Goal: Task Accomplishment & Management: Use online tool/utility

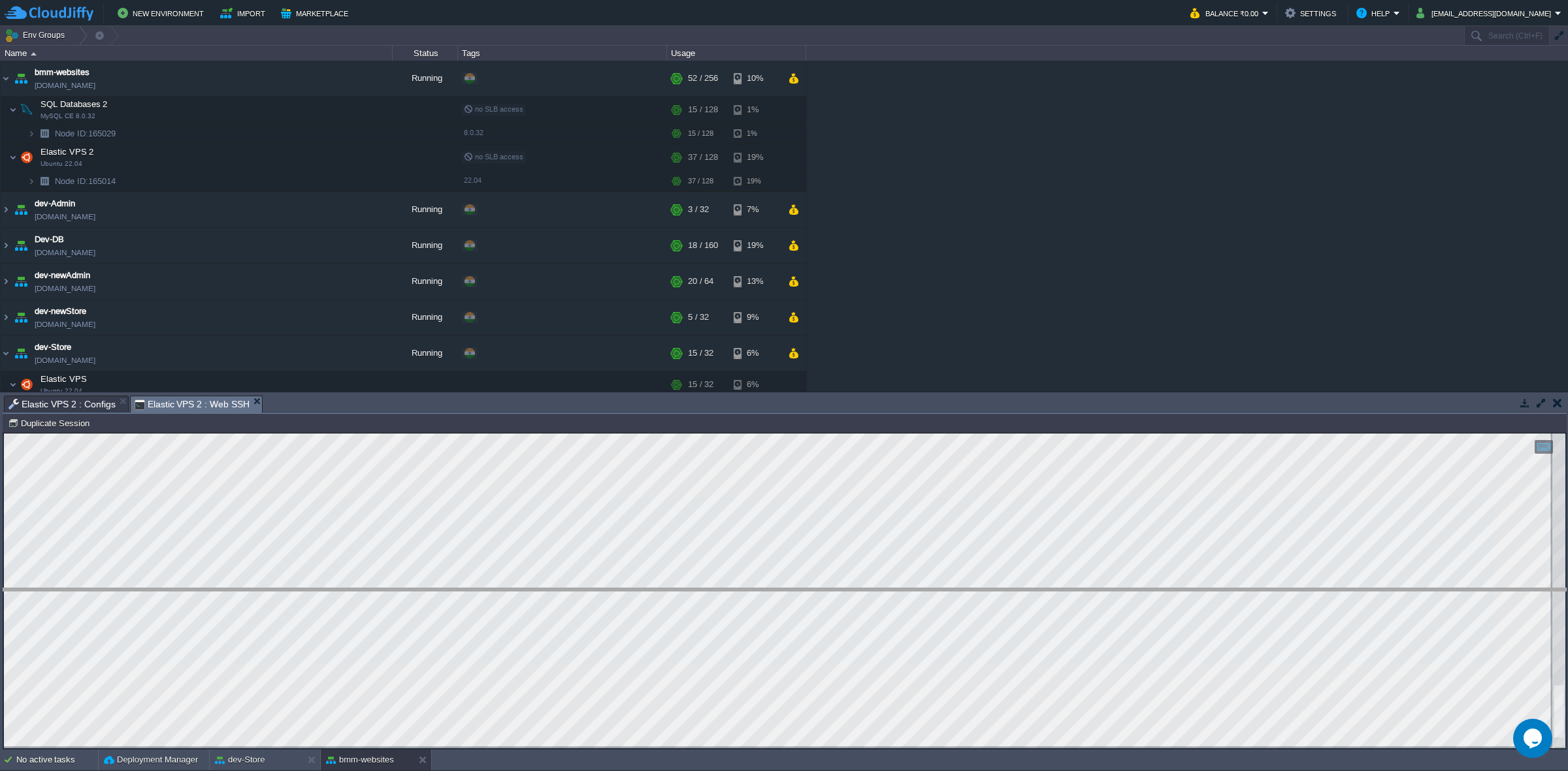
drag, startPoint x: 596, startPoint y: 410, endPoint x: 629, endPoint y: 605, distance: 197.8
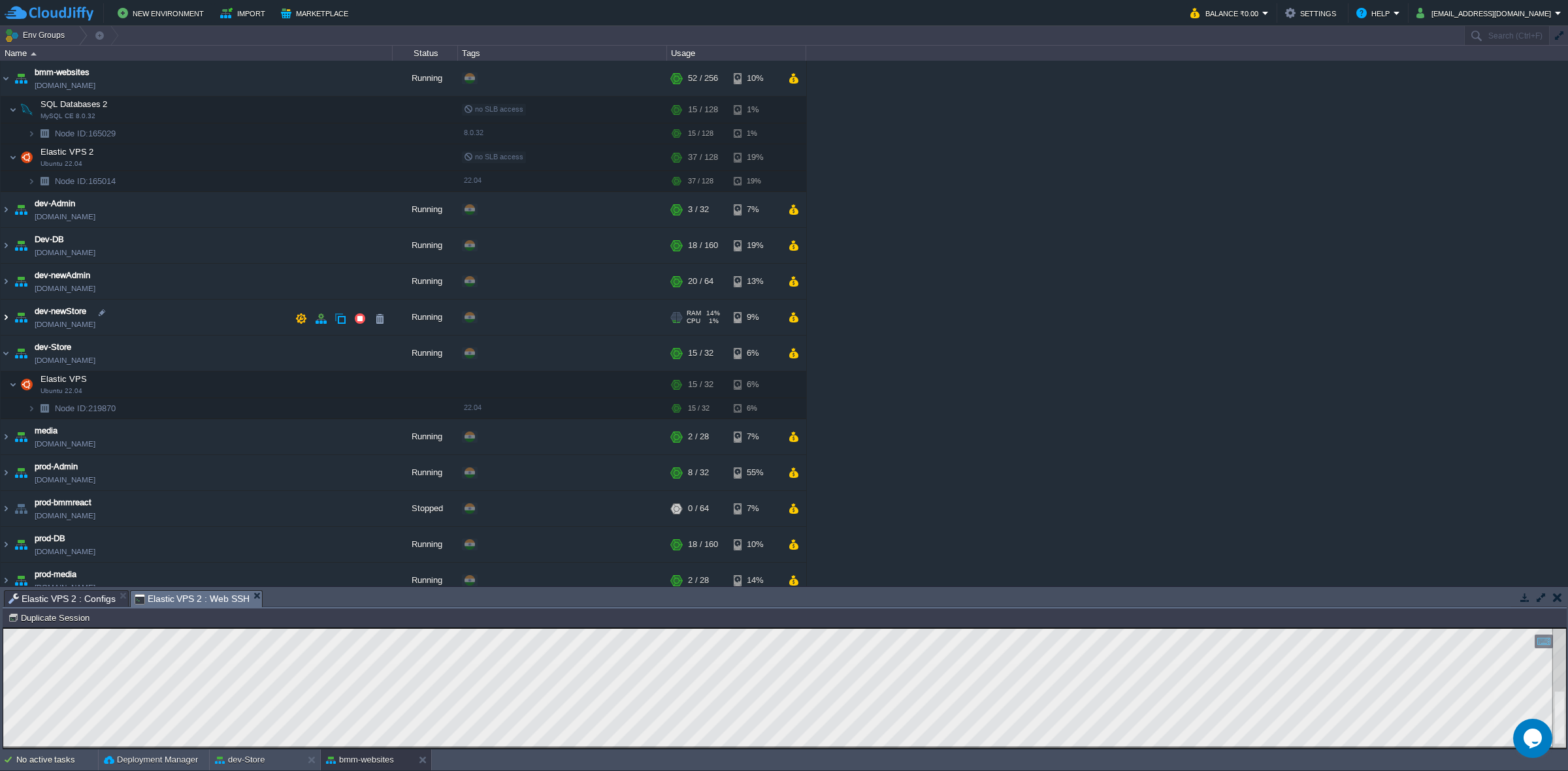
click at [8, 320] on img at bounding box center [6, 317] width 11 height 35
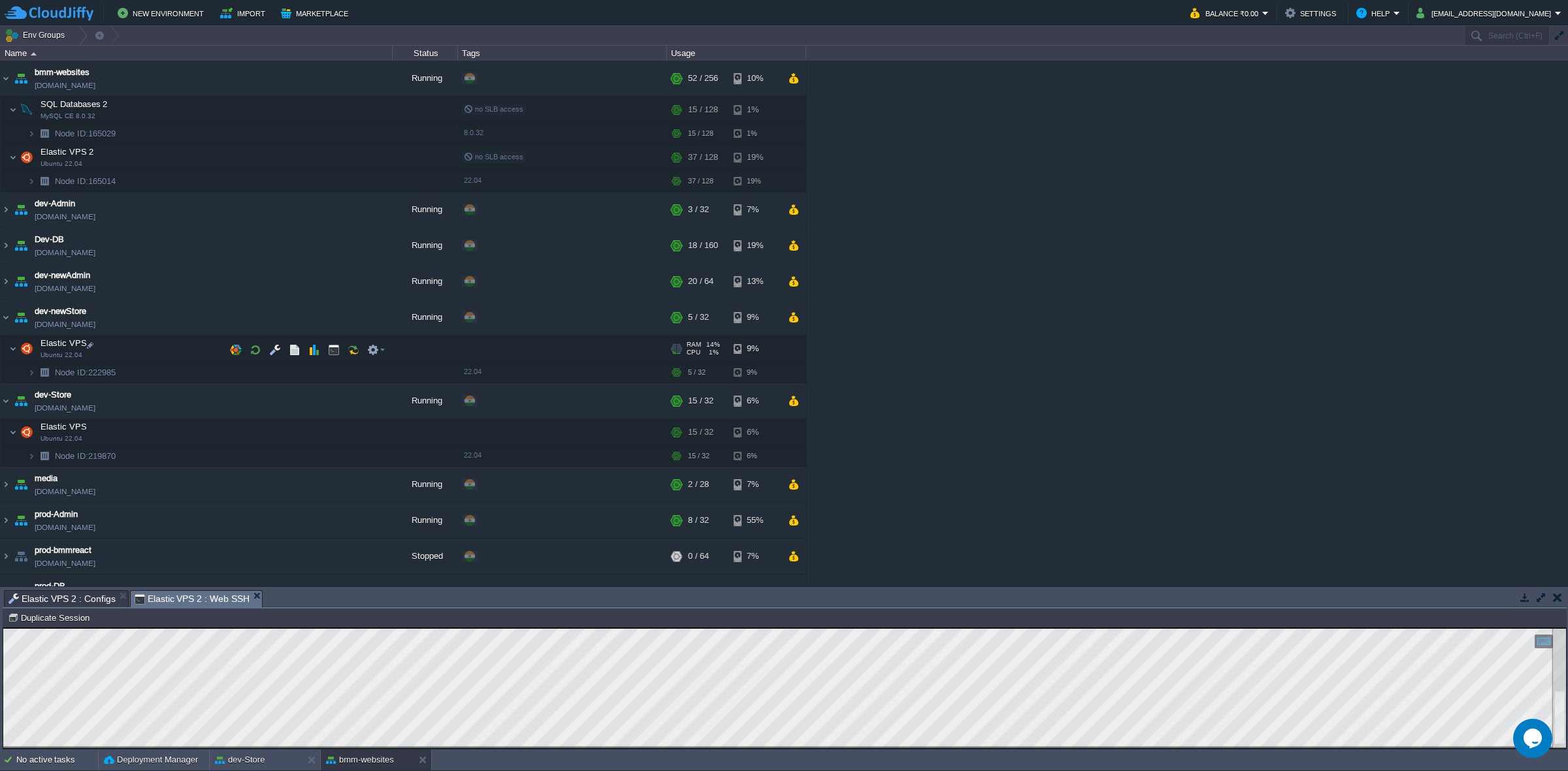
click at [272, 338] on td "Elastic VPS Ubuntu 22.04" at bounding box center [197, 349] width 392 height 27
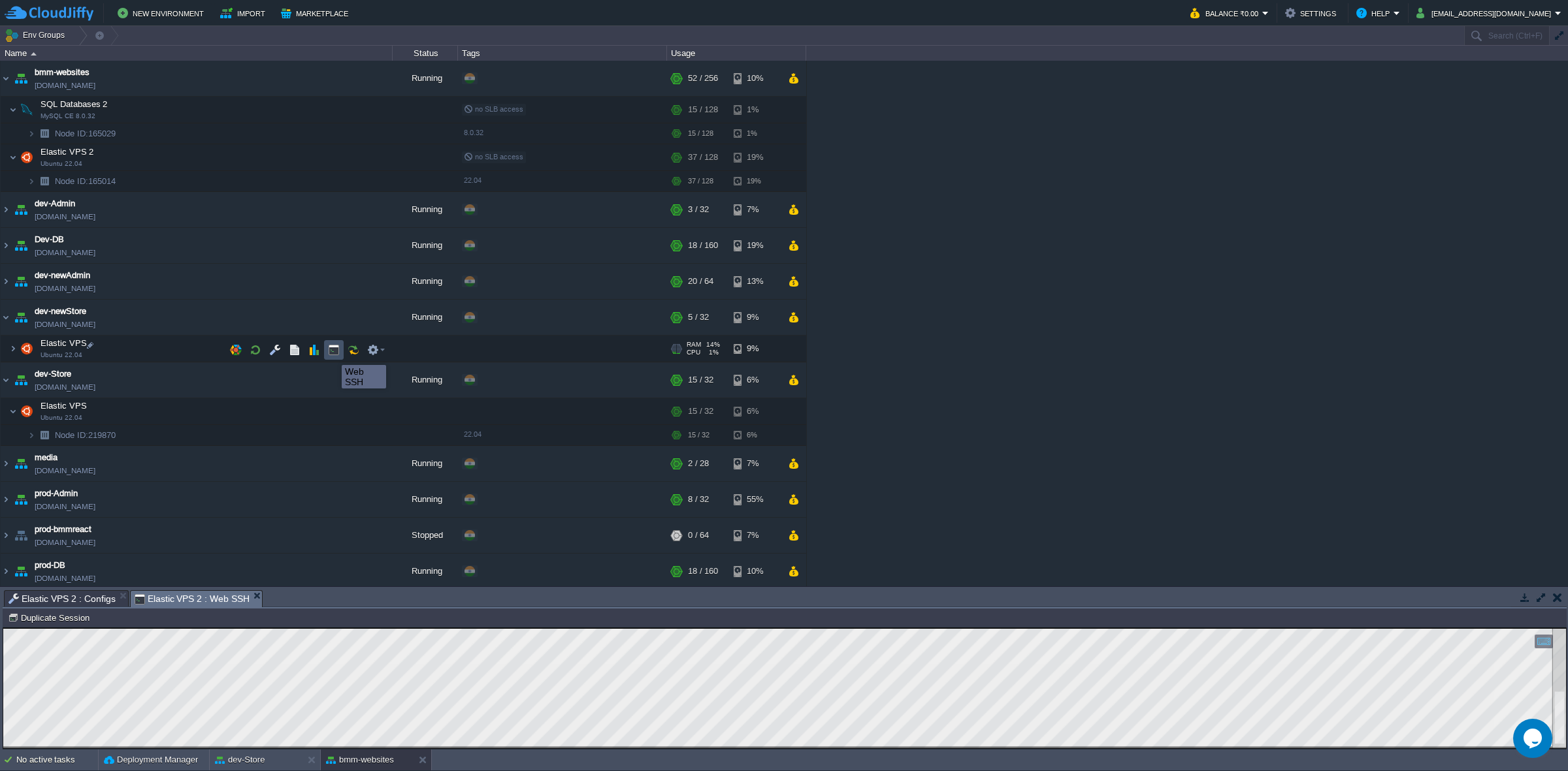
click at [331, 353] on button "button" at bounding box center [333, 349] width 12 height 12
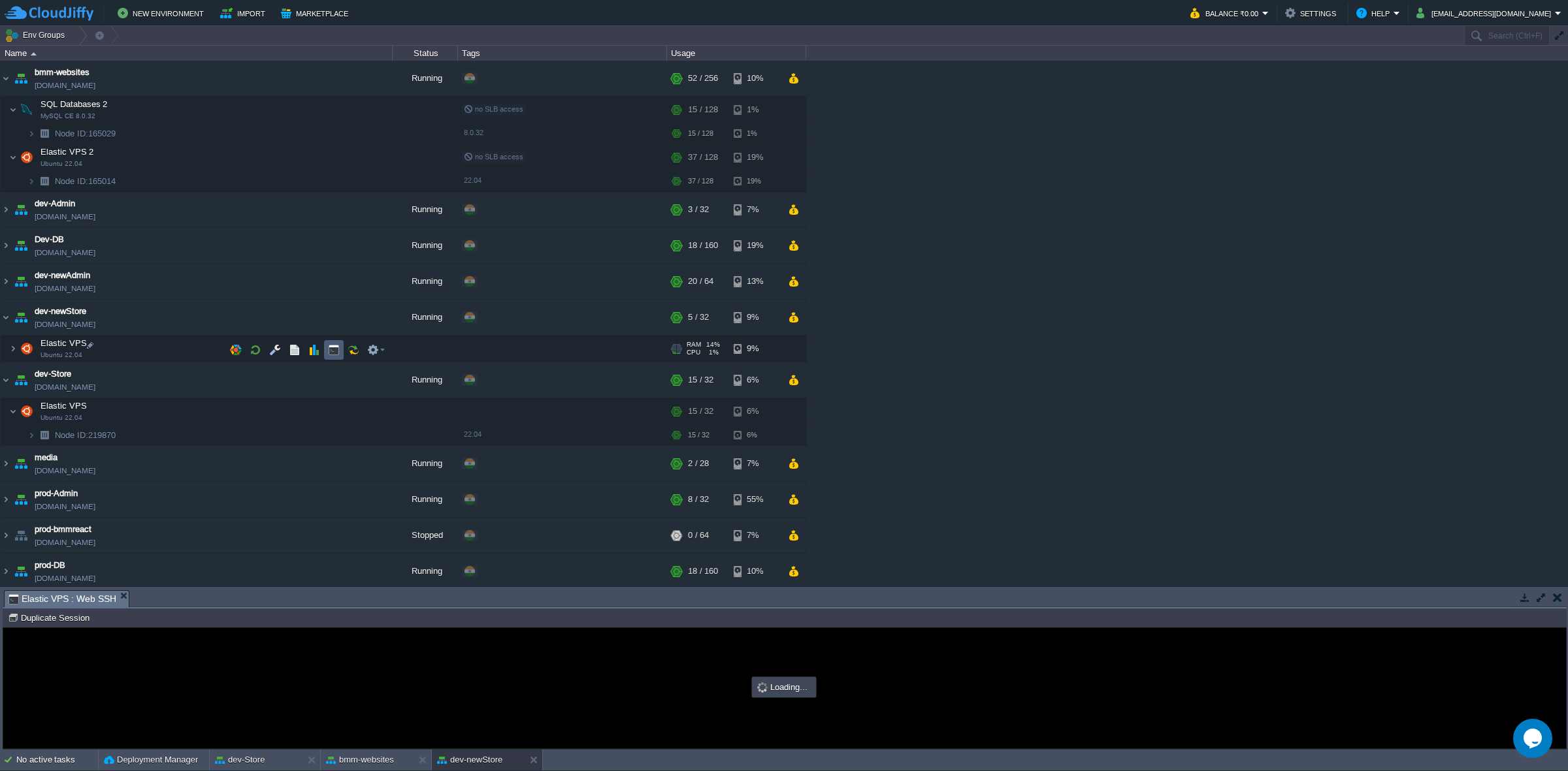
type input "#000000"
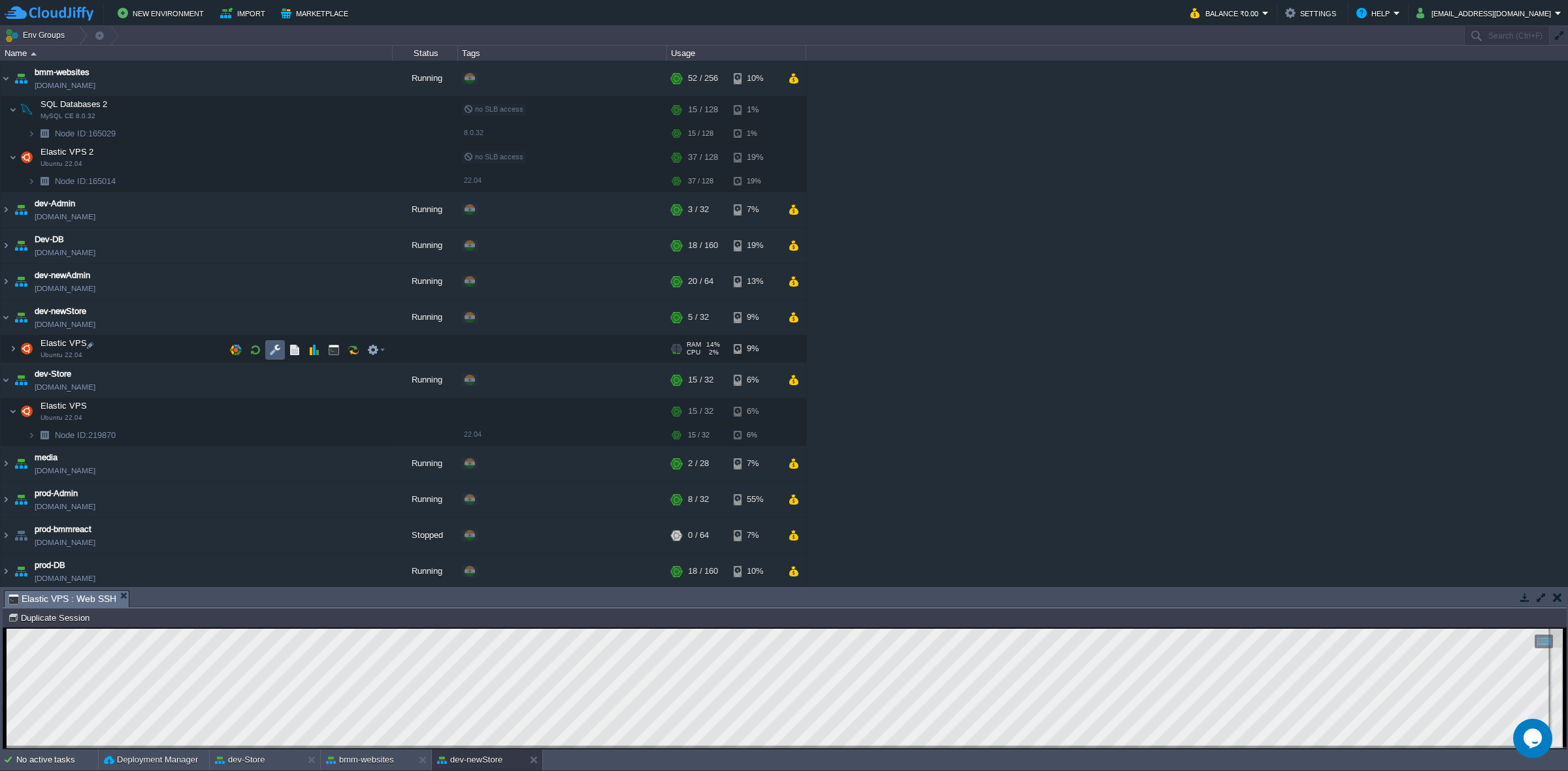
click at [268, 355] on td at bounding box center [275, 350] width 20 height 20
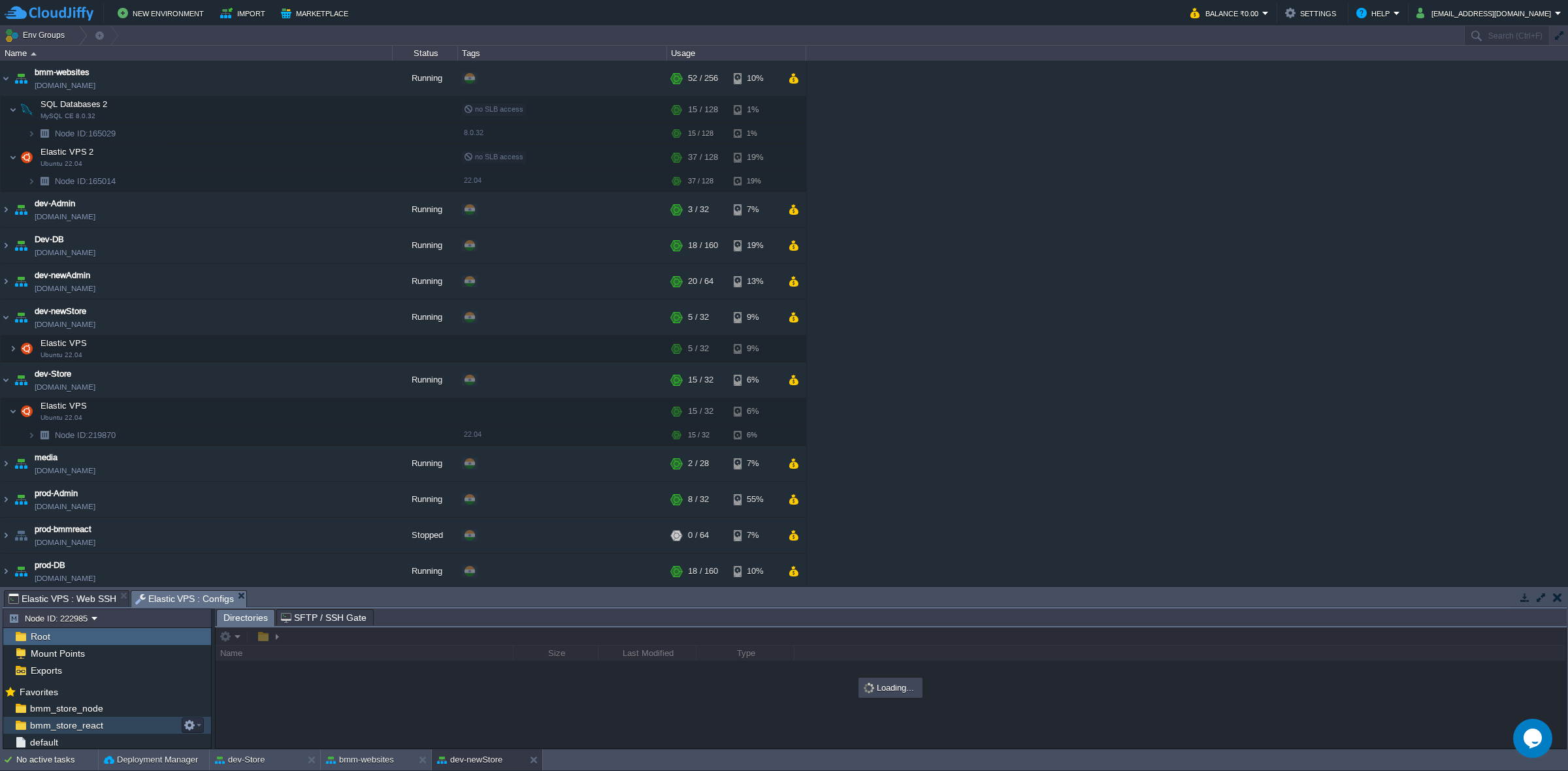
click at [111, 717] on div "bmm_store_react" at bounding box center [107, 725] width 207 height 17
click at [188, 725] on button "button" at bounding box center [189, 725] width 12 height 12
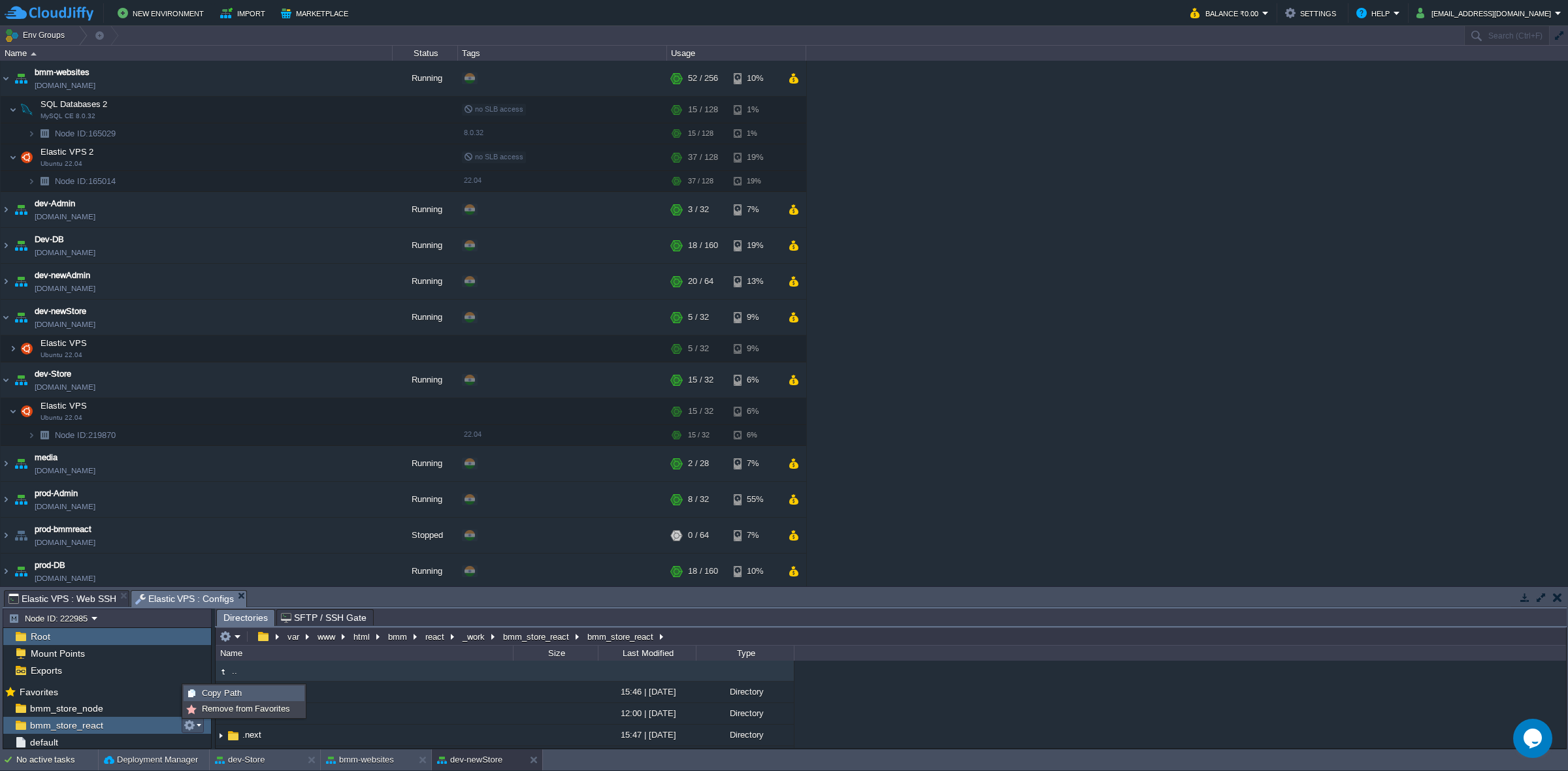
click at [235, 687] on div "Copy Path" at bounding box center [243, 693] width 119 height 14
type textarea "/var/www/html/bmm/react/_work/bmm_store_react/bmm_store_react"
click at [194, 595] on span "Elastic VPS : Configs" at bounding box center [185, 599] width 100 height 16
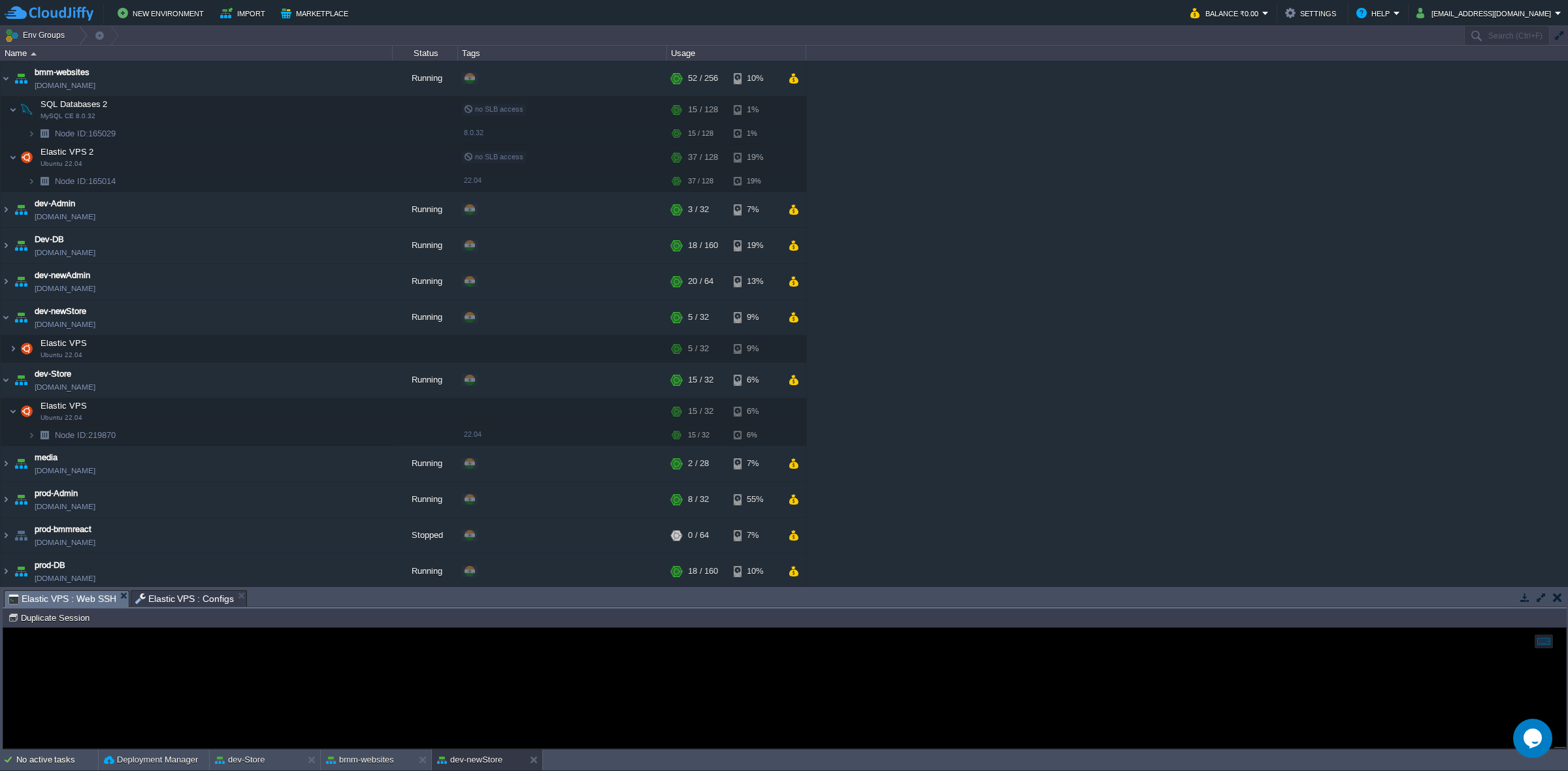
click at [75, 591] on span "Elastic VPS : Web SSH" at bounding box center [62, 599] width 108 height 16
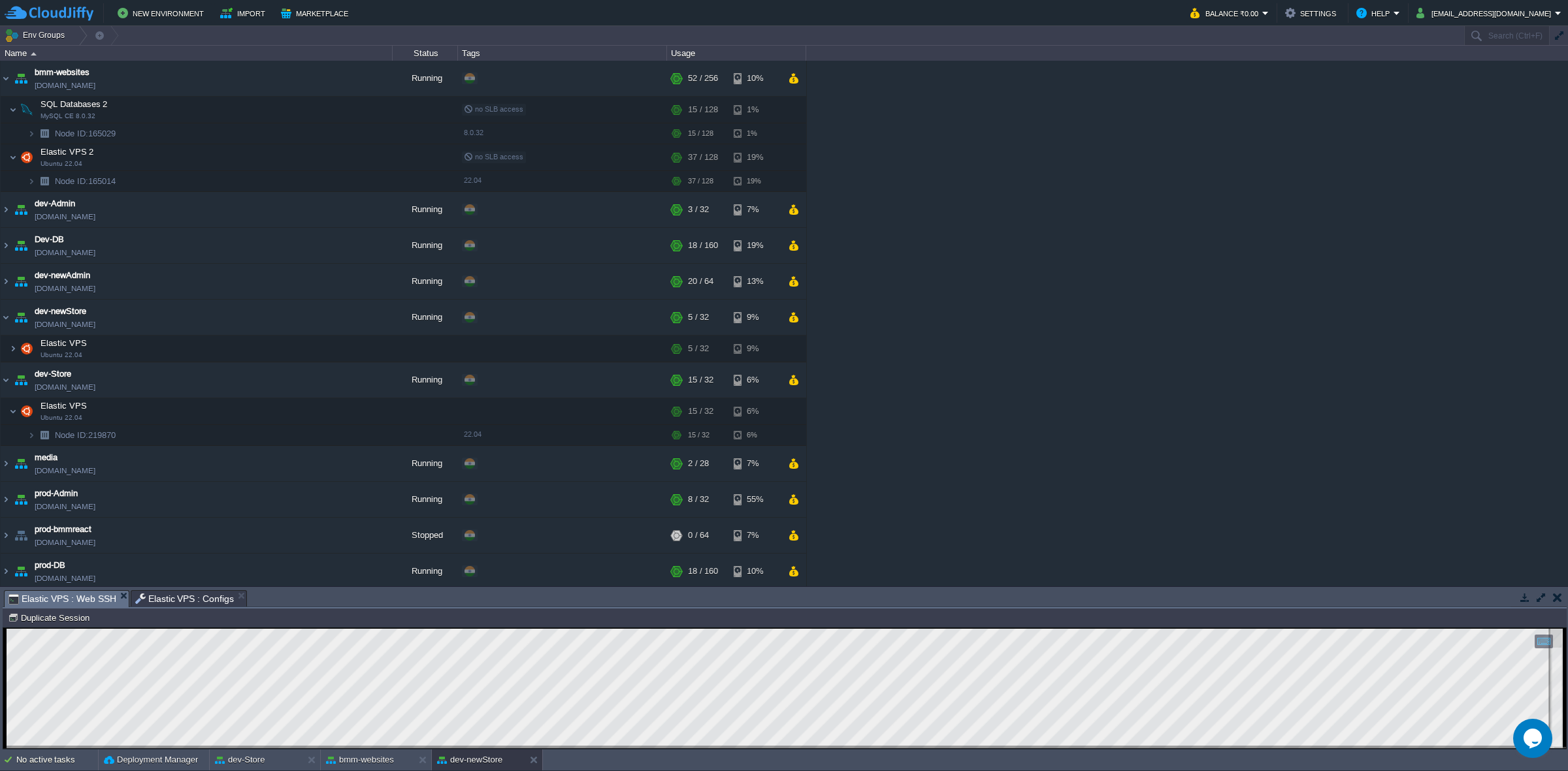
click at [193, 746] on div at bounding box center [784, 688] width 1556 height 119
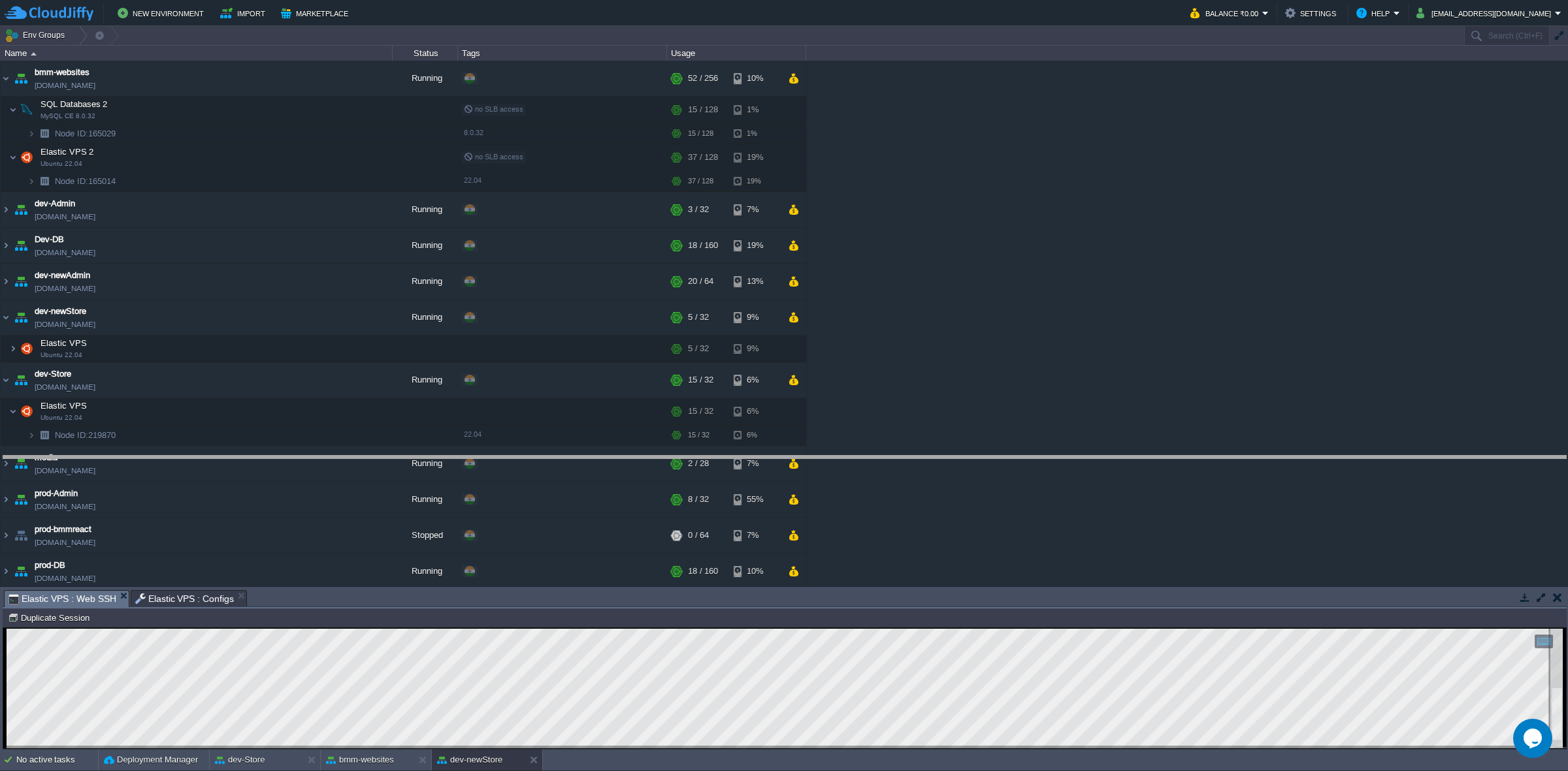
drag, startPoint x: 442, startPoint y: 596, endPoint x: 502, endPoint y: 461, distance: 147.7
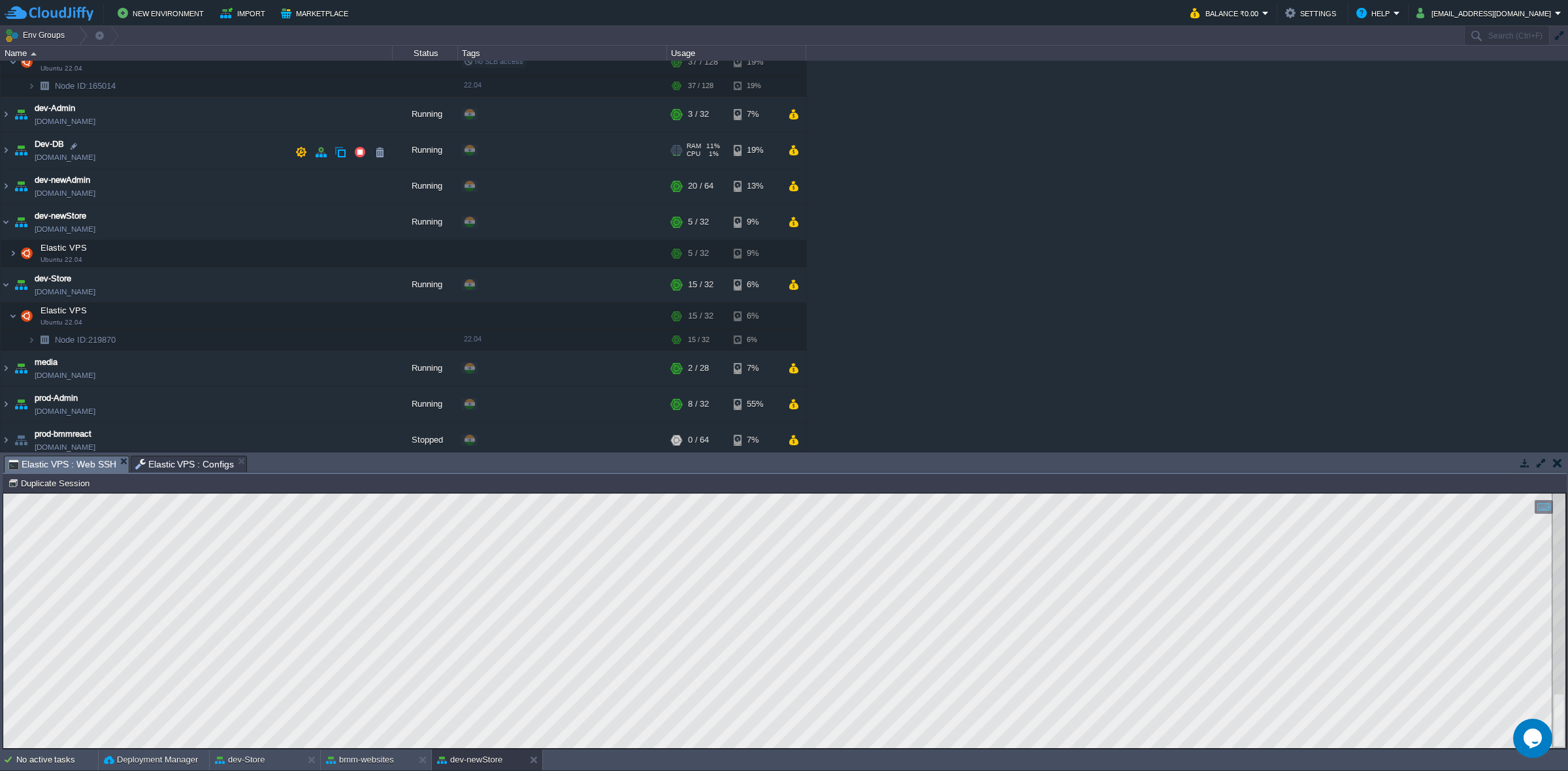
scroll to position [94, 0]
click at [1, 191] on img at bounding box center [6, 186] width 11 height 35
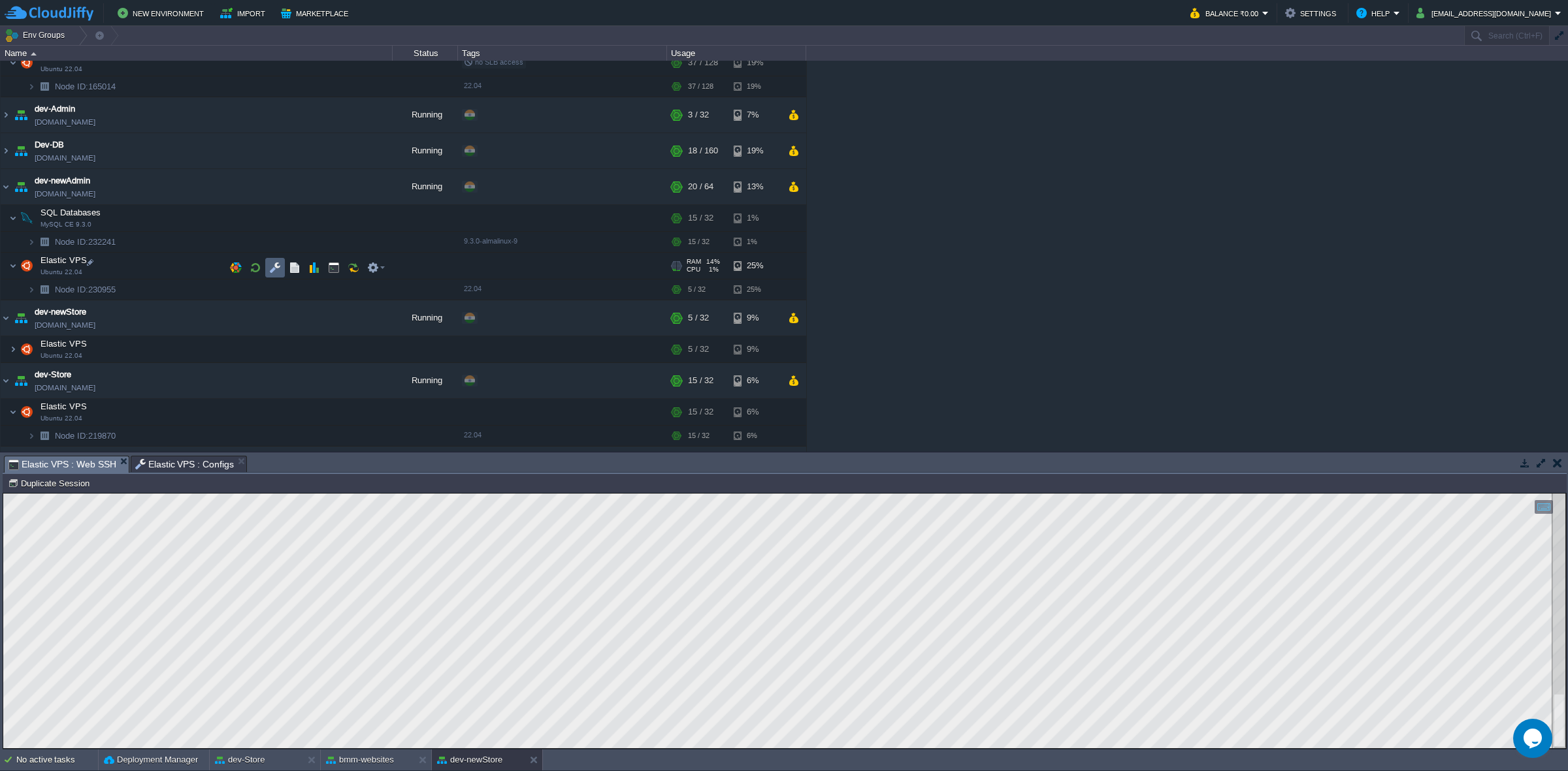
click at [277, 274] on td at bounding box center [275, 267] width 20 height 20
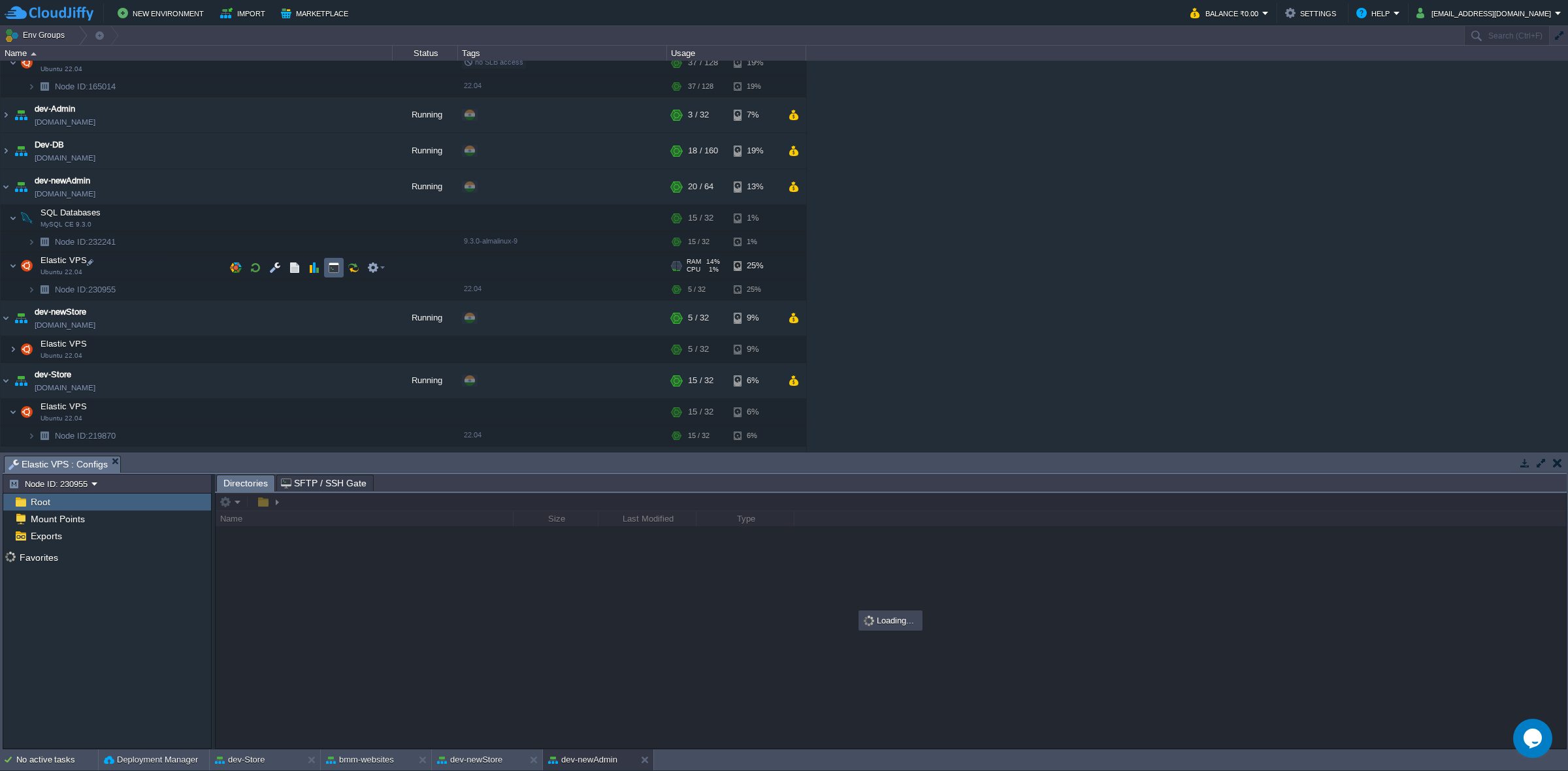
click at [338, 275] on td at bounding box center [334, 267] width 20 height 20
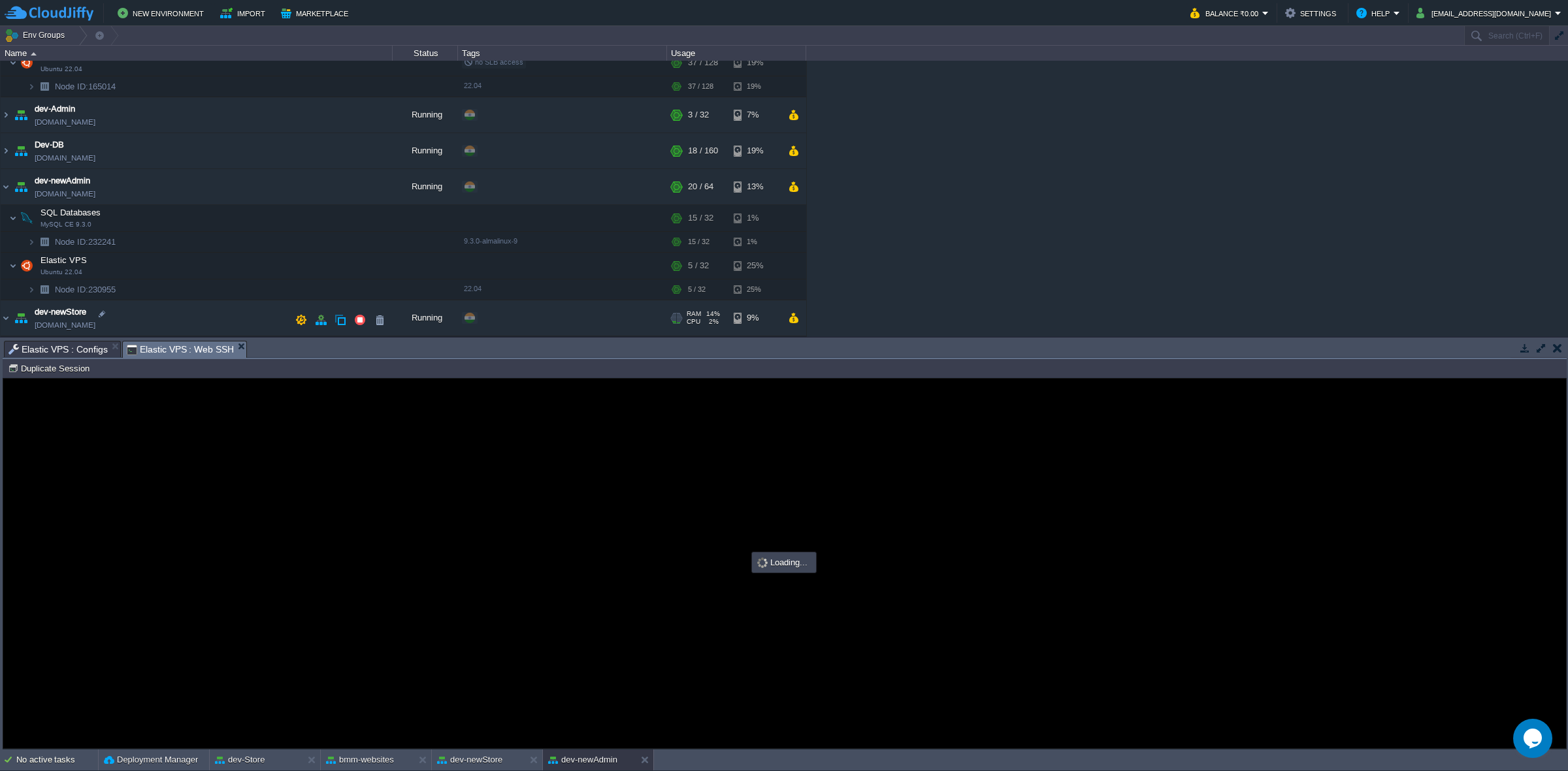
scroll to position [0, 0]
type input "#000000"
click at [86, 338] on div "Tasks Activity Log Archive Git / SVN Elastic VPS : Configs Elastic VPS : Web SS…" at bounding box center [784, 543] width 1569 height 412
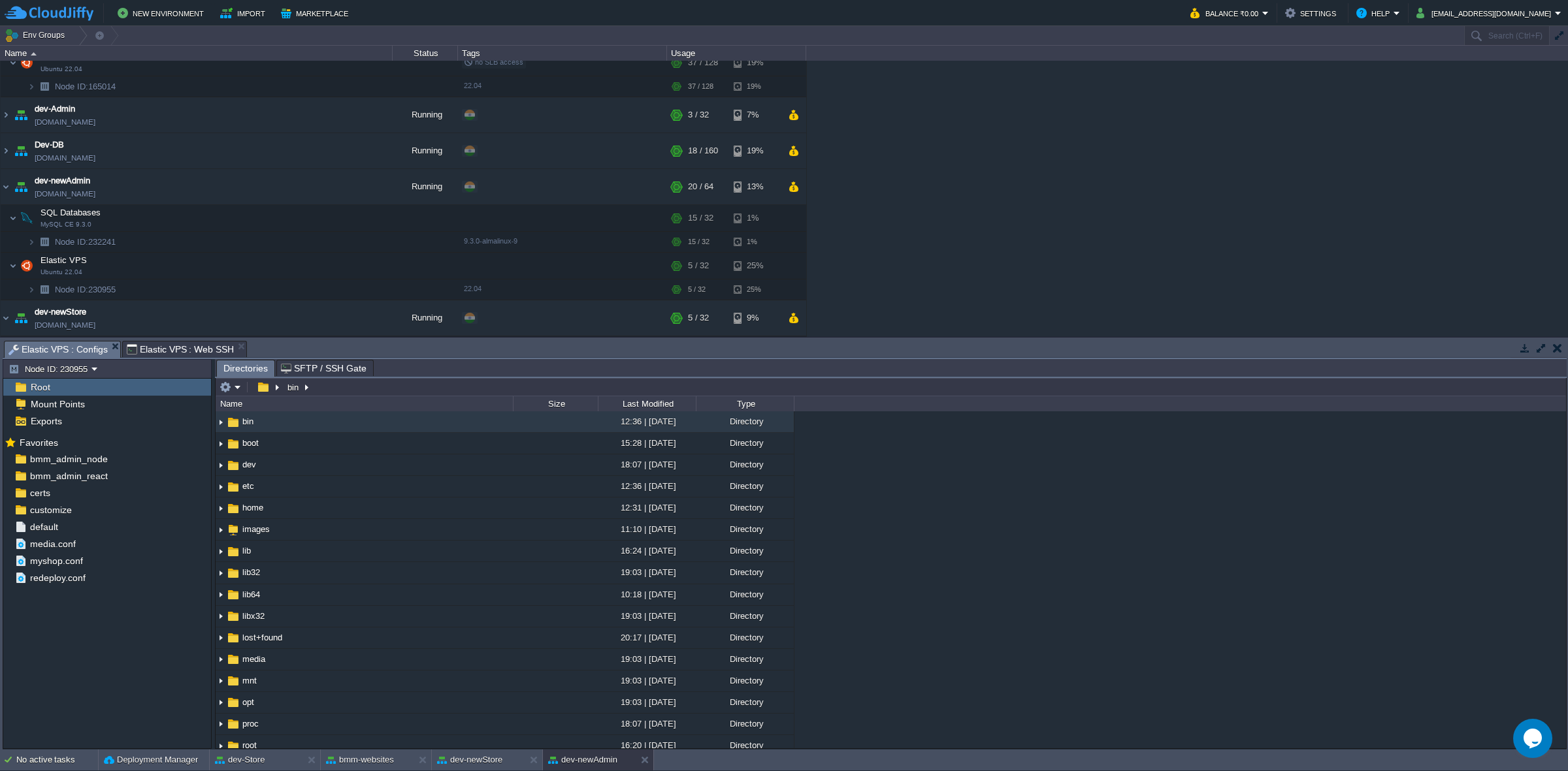
click at [83, 349] on span "Elastic VPS : Configs" at bounding box center [57, 349] width 100 height 16
click at [88, 556] on div "myshop.conf" at bounding box center [107, 560] width 207 height 17
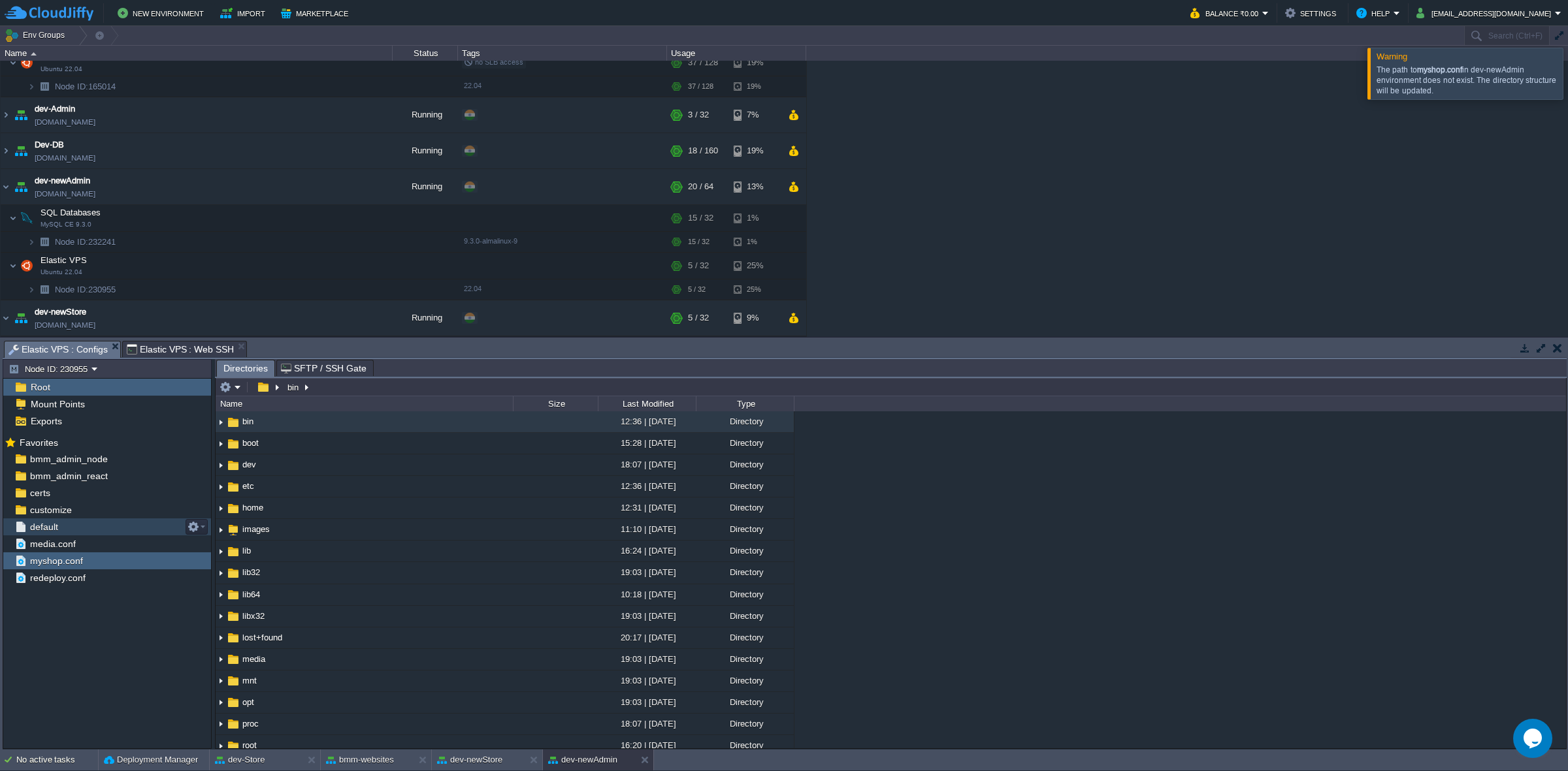
click at [57, 528] on span "default" at bounding box center [44, 526] width 32 height 12
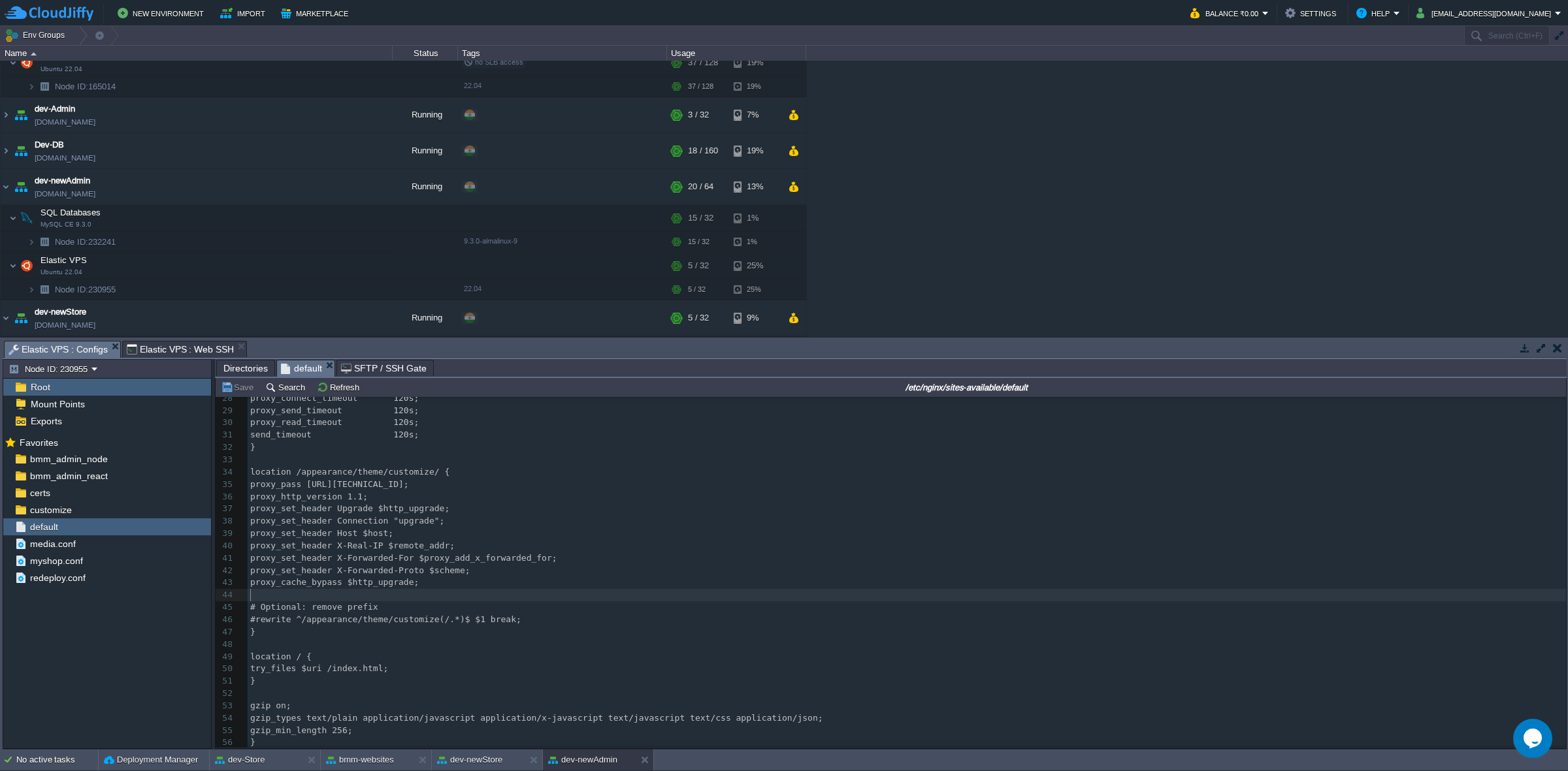
click at [566, 589] on pre "​" at bounding box center [907, 595] width 1318 height 13
click at [396, 722] on div "56 1 server { 2 listen 443 ssl; 3 server_name [DOMAIN_NAME]; 4 ​ 5 root /var/ww…" at bounding box center [907, 404] width 1318 height 688
click at [380, 728] on pre "gzip_min_length 256;" at bounding box center [907, 731] width 1318 height 13
type textarea "[PERSON_NAME] ="
click at [395, 741] on pre "[PERSON_NAME] =" at bounding box center [907, 739] width 1318 height 13
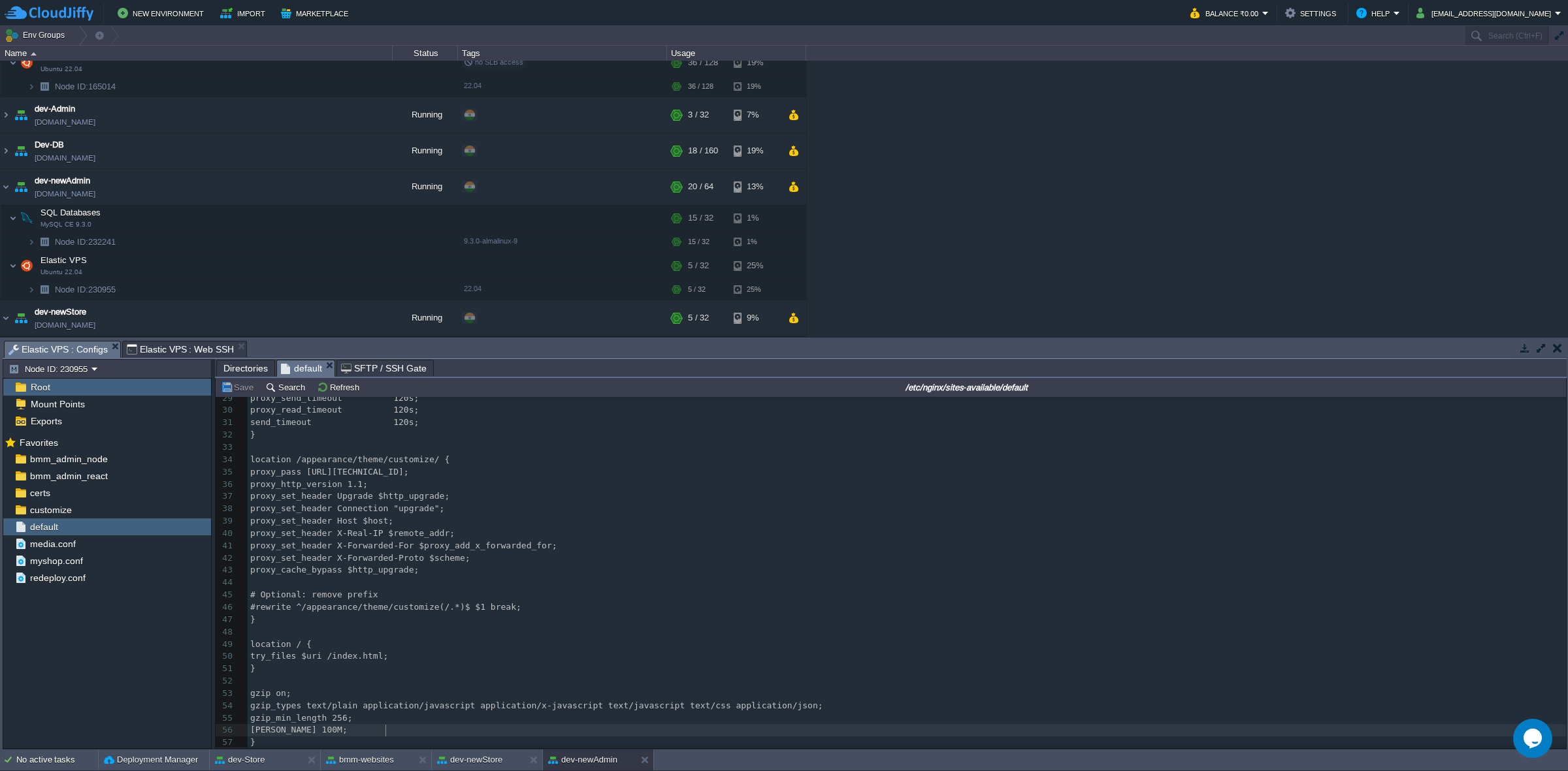
click at [458, 724] on pre "[PERSON_NAME] 100M;" at bounding box center [907, 731] width 1318 height 13
type textarea "[PERSON_NAME] 100M;"
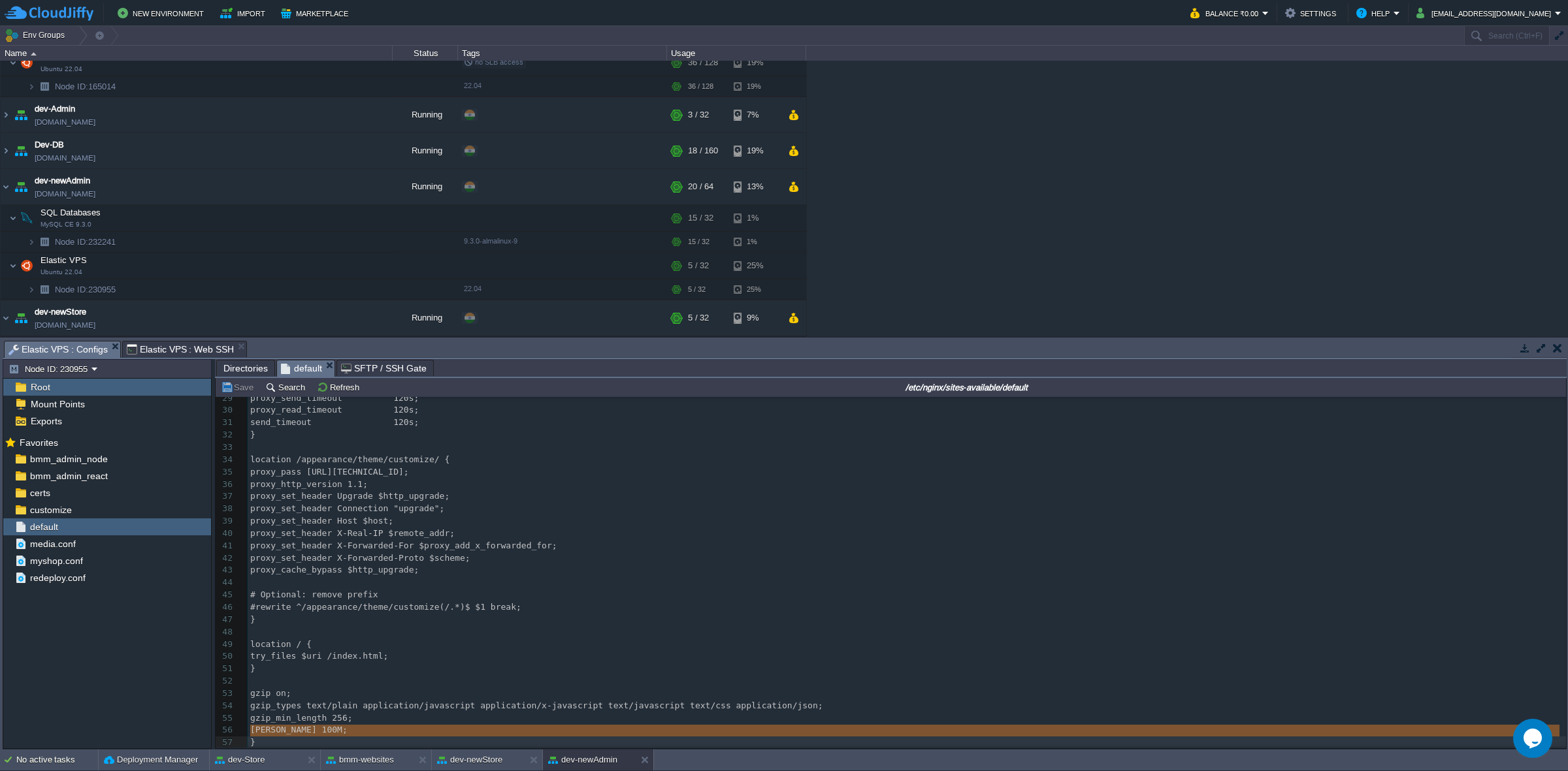
click at [458, 724] on pre "[PERSON_NAME] 100M;" at bounding box center [907, 731] width 1318 height 13
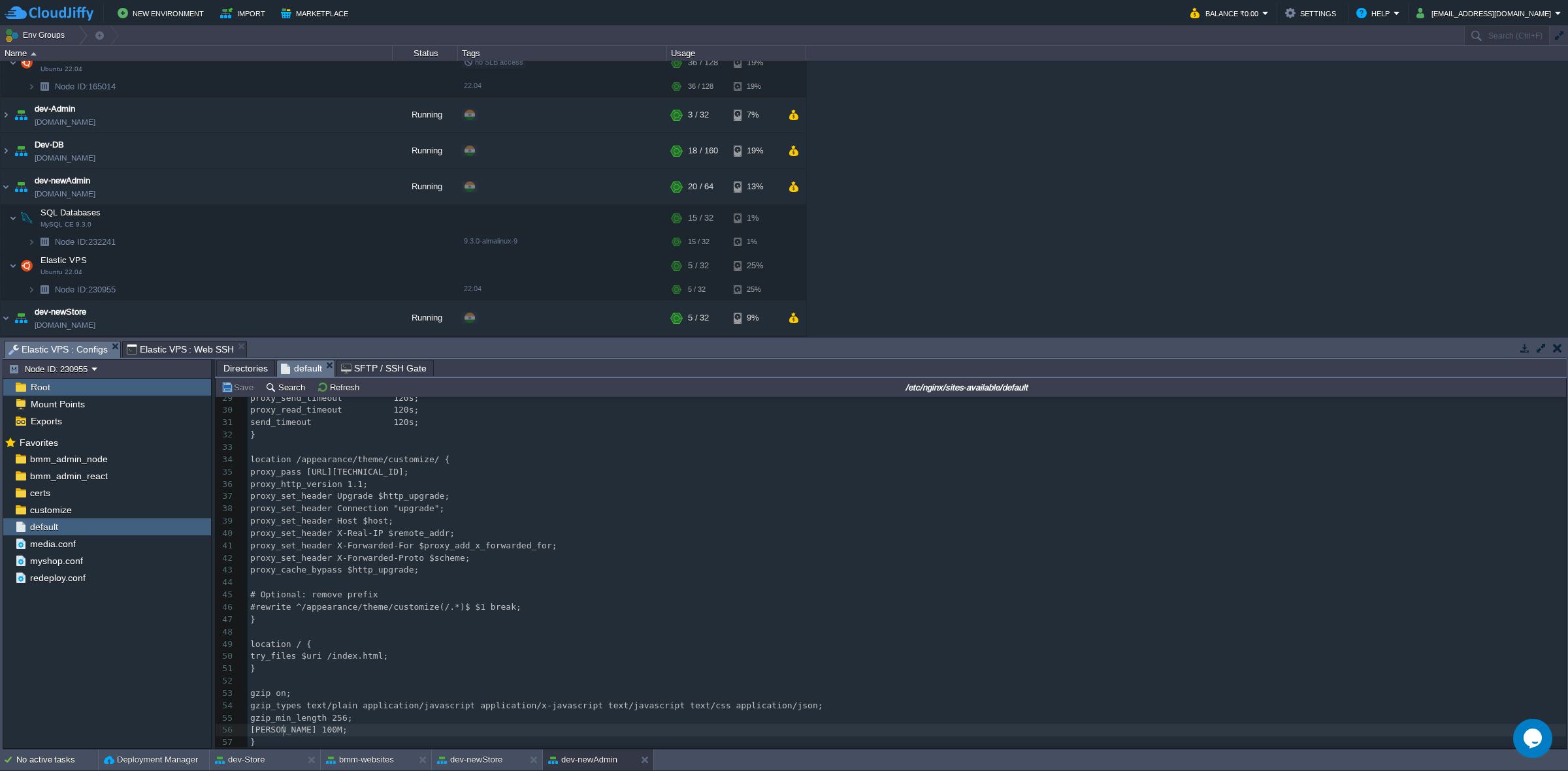
click at [283, 730] on div "x 1 server { 2 listen 443 ssl; 3 server_name [DOMAIN_NAME]; 4 ​ 5 root /var/www…" at bounding box center [907, 398] width 1318 height 701
type textarea "e"
click at [301, 746] on pre "}" at bounding box center [907, 742] width 1318 height 13
type textarea "}"
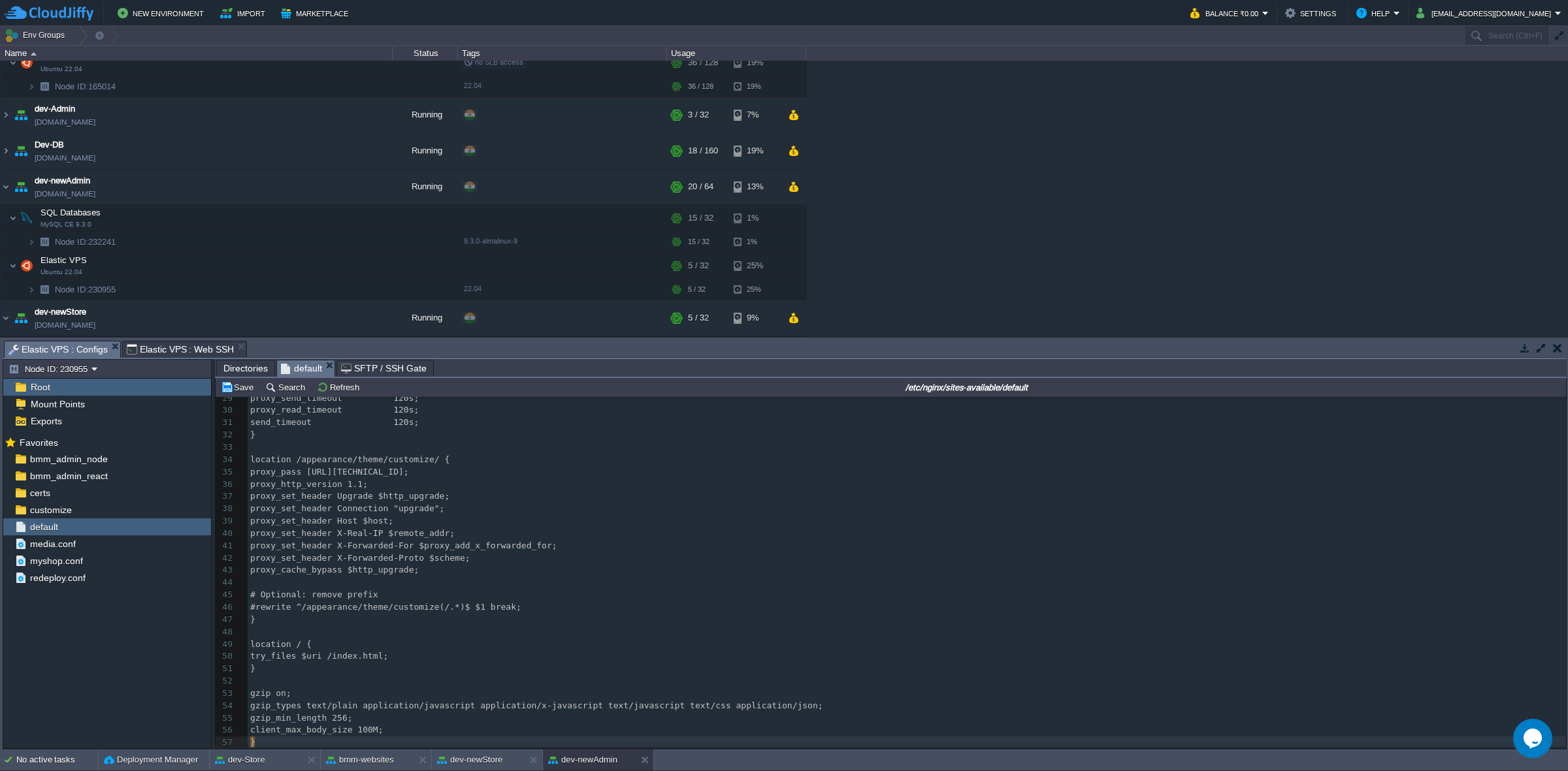
click at [301, 746] on pre "}" at bounding box center [907, 742] width 1318 height 13
click at [291, 741] on pre "}" at bounding box center [907, 742] width 1318 height 13
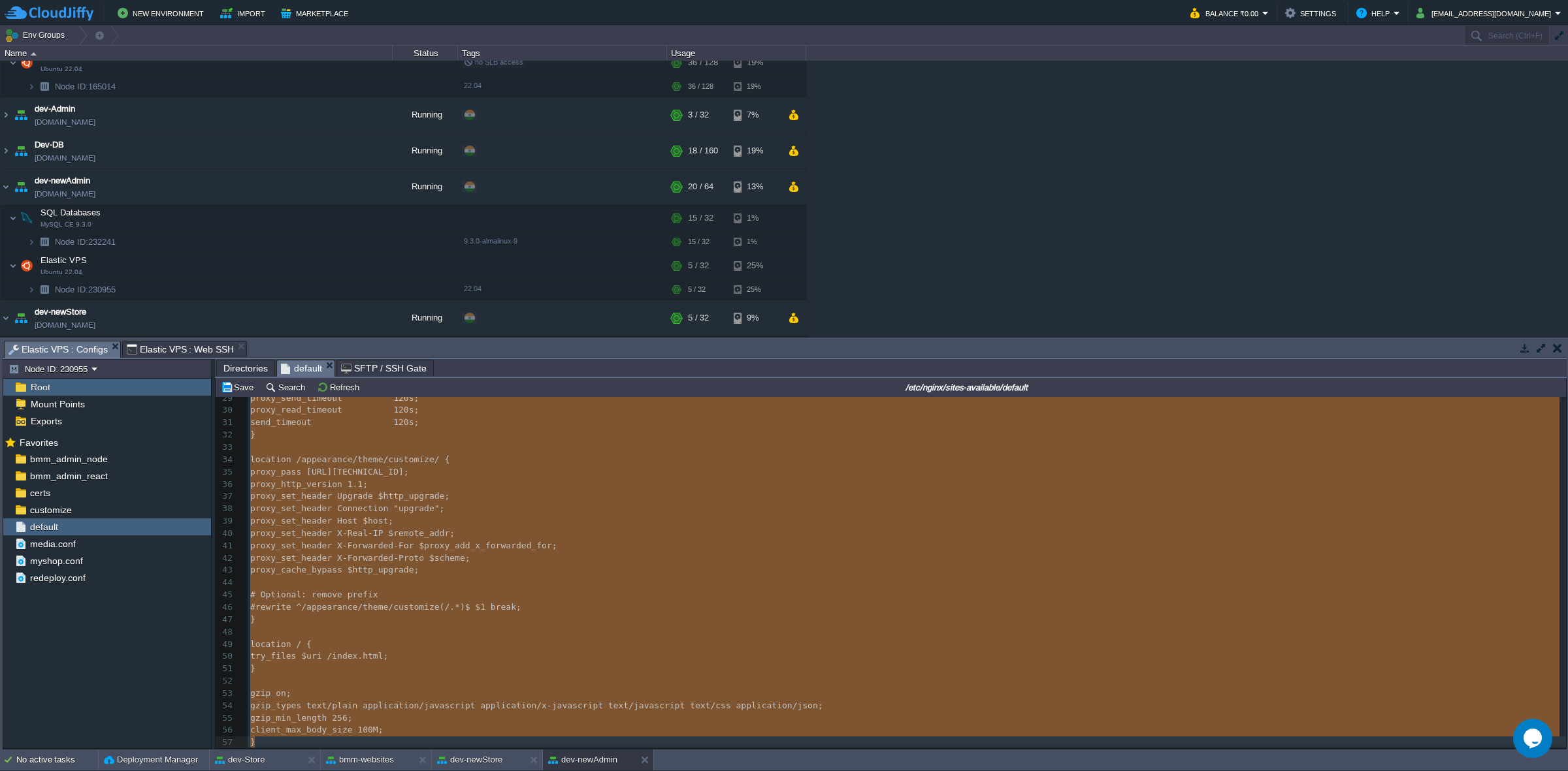
type textarea "-"
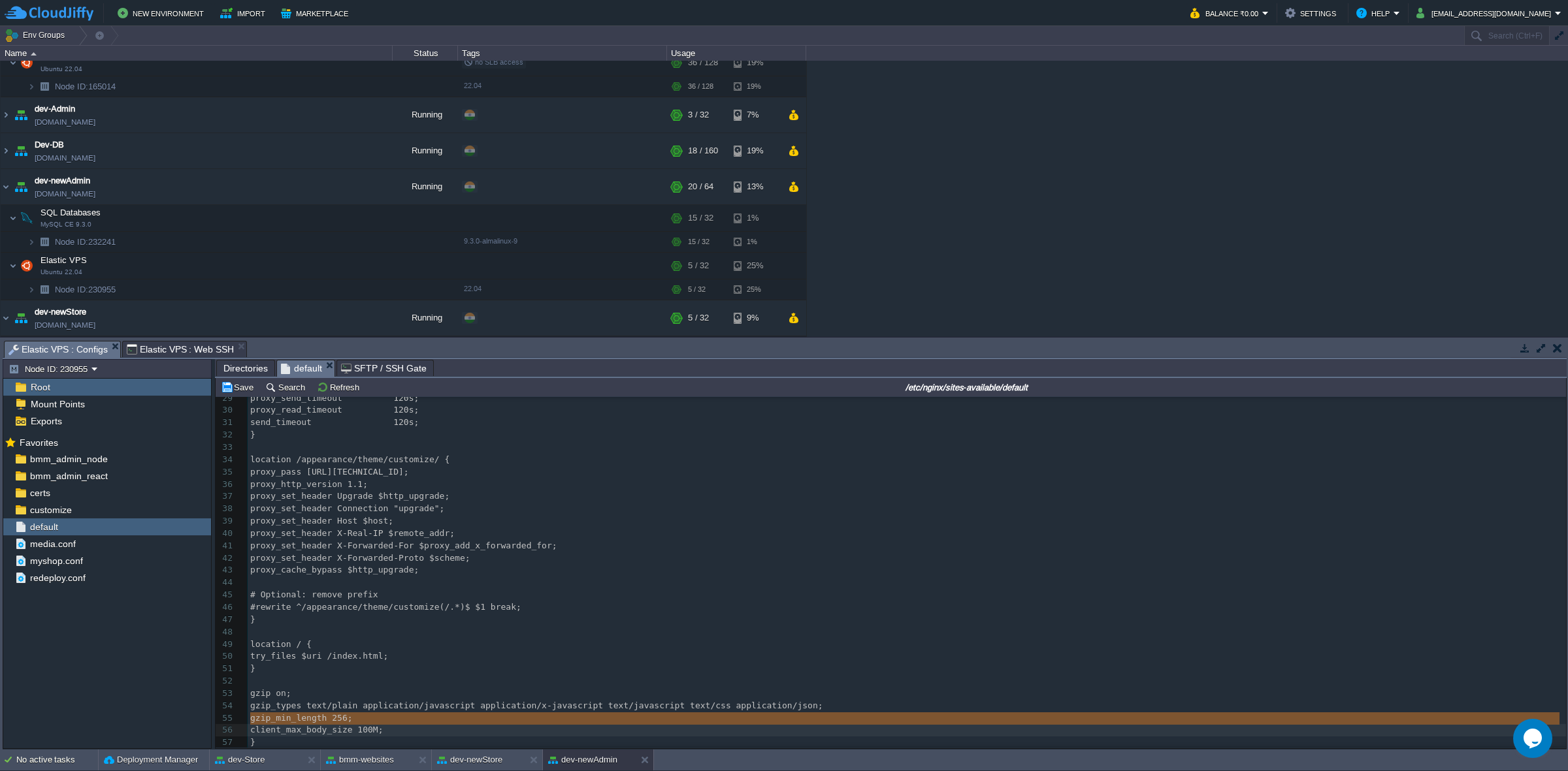
type textarea "gzip_min_length 256;"
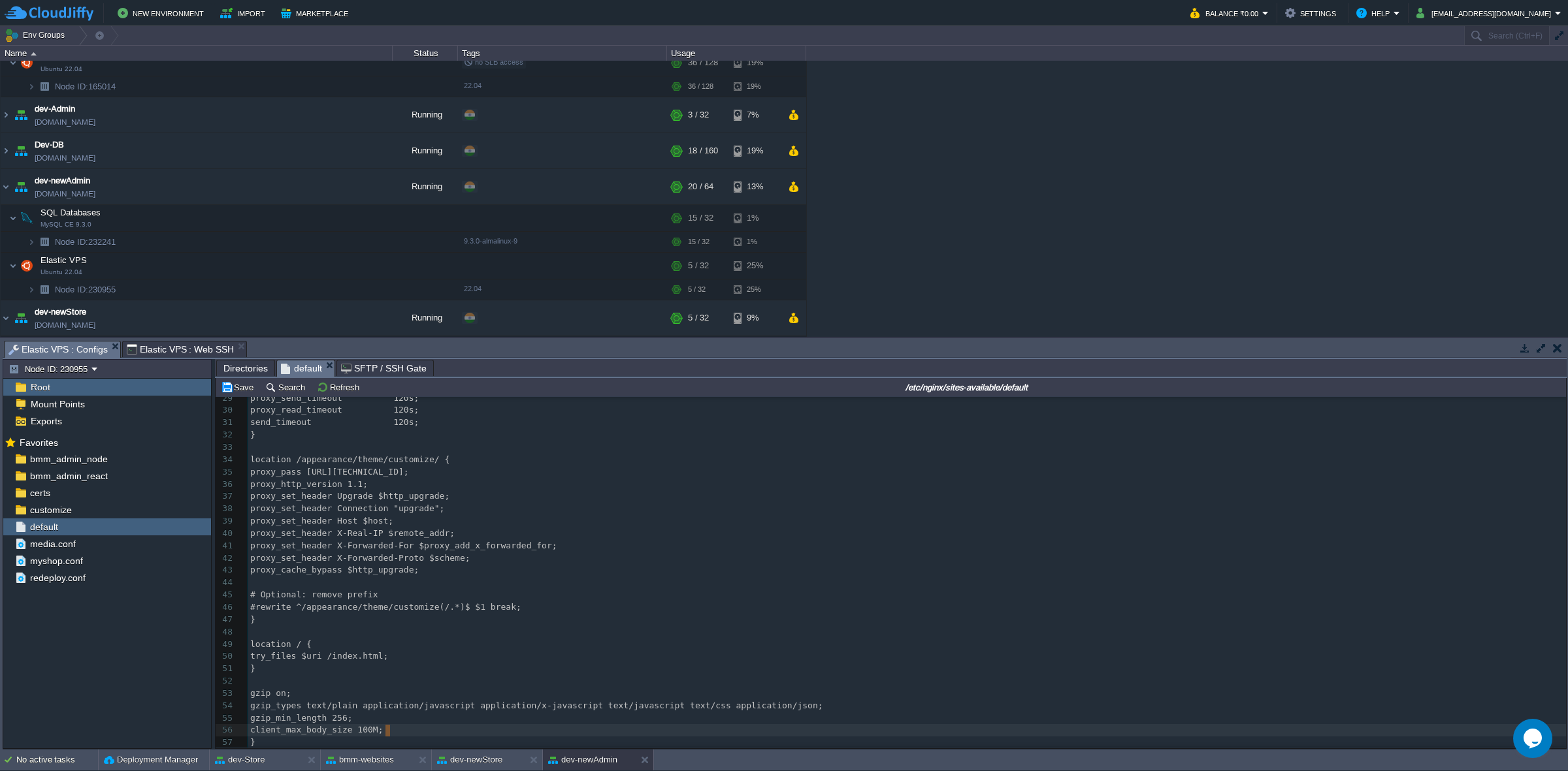
type textarea "client_max_body_size 100M;"
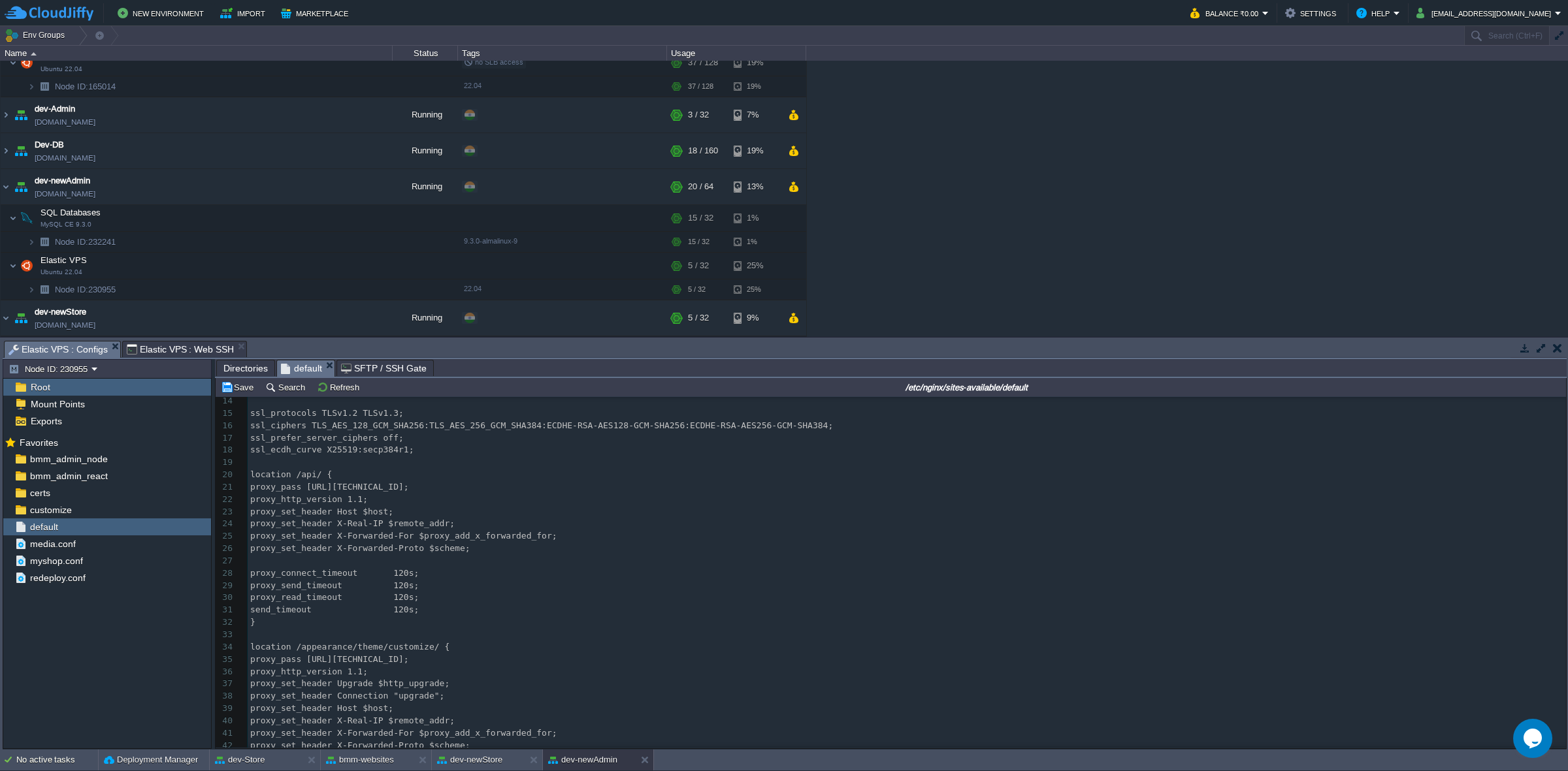
scroll to position [145, 0]
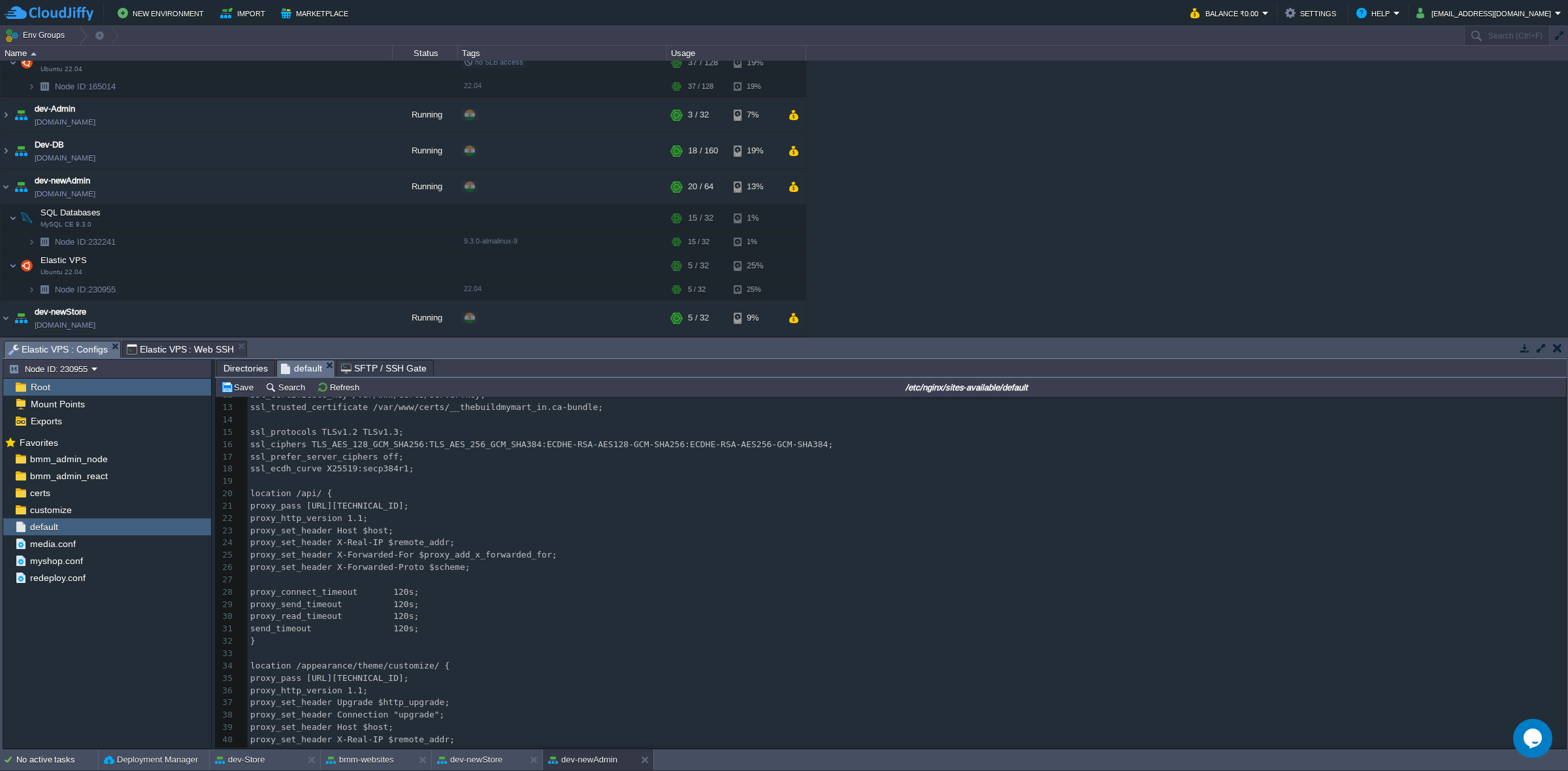
click at [404, 482] on pre "​" at bounding box center [907, 482] width 1318 height 13
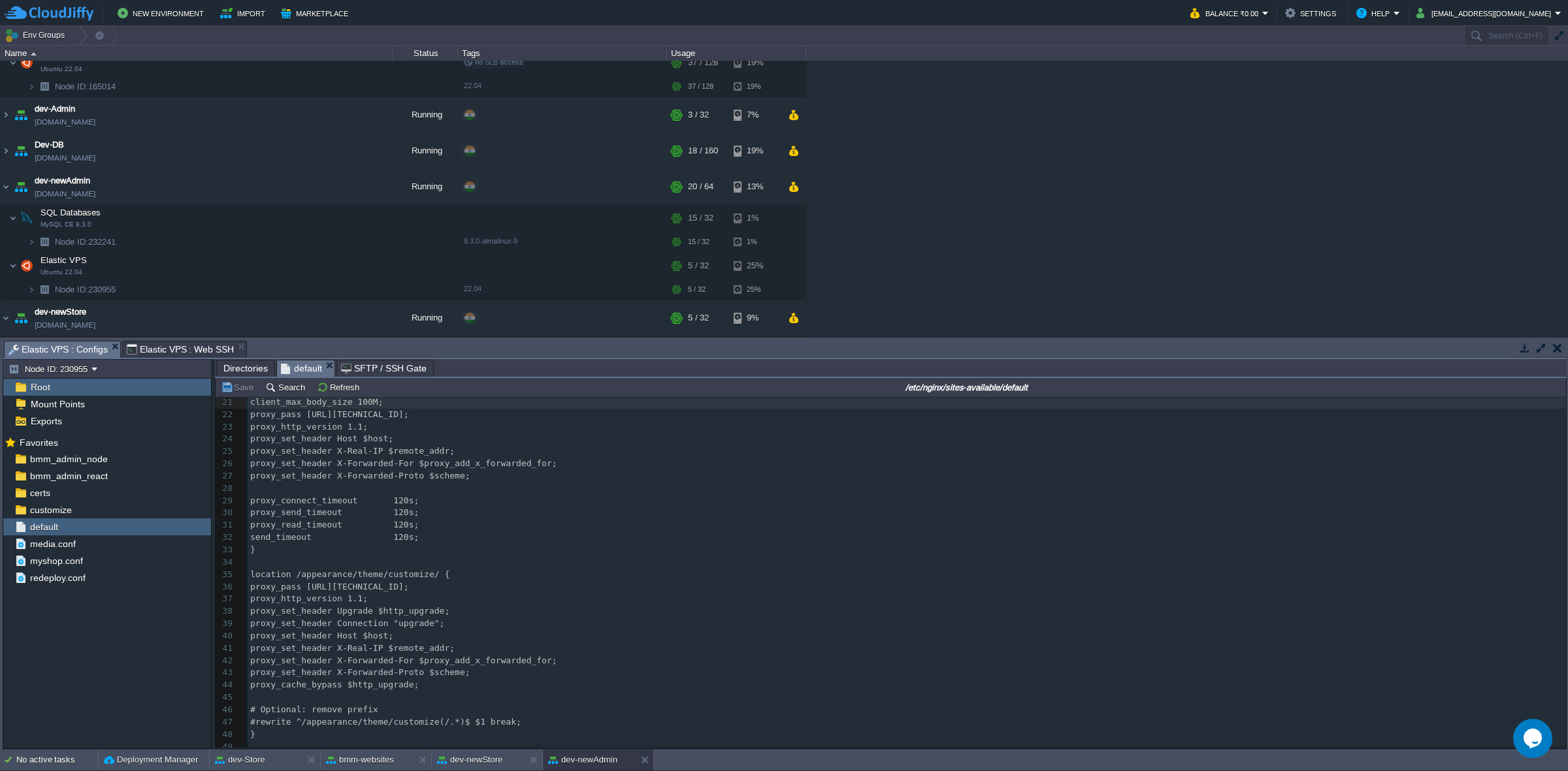
scroll to position [321, 0]
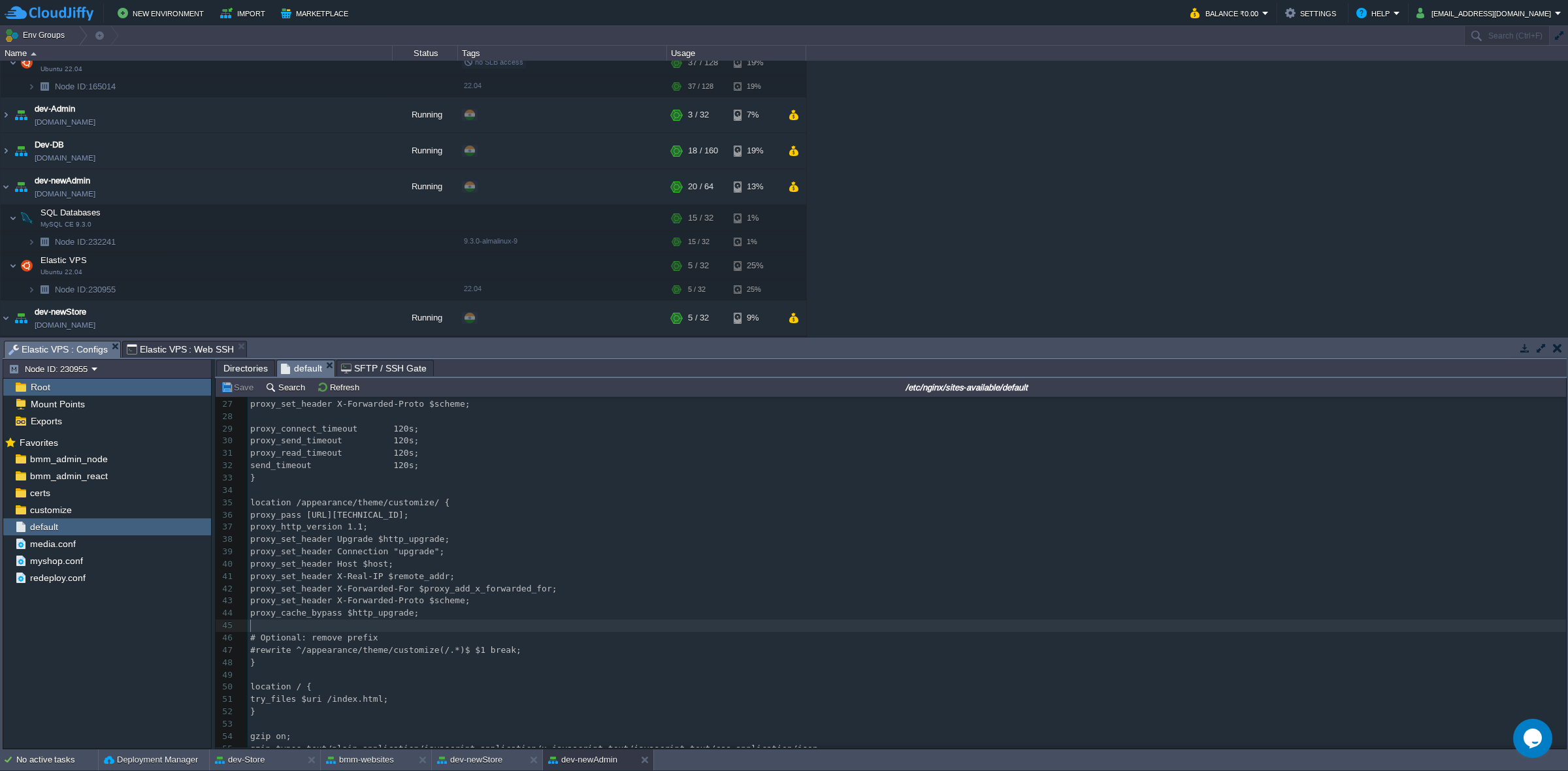
click at [534, 627] on pre "​" at bounding box center [907, 626] width 1318 height 13
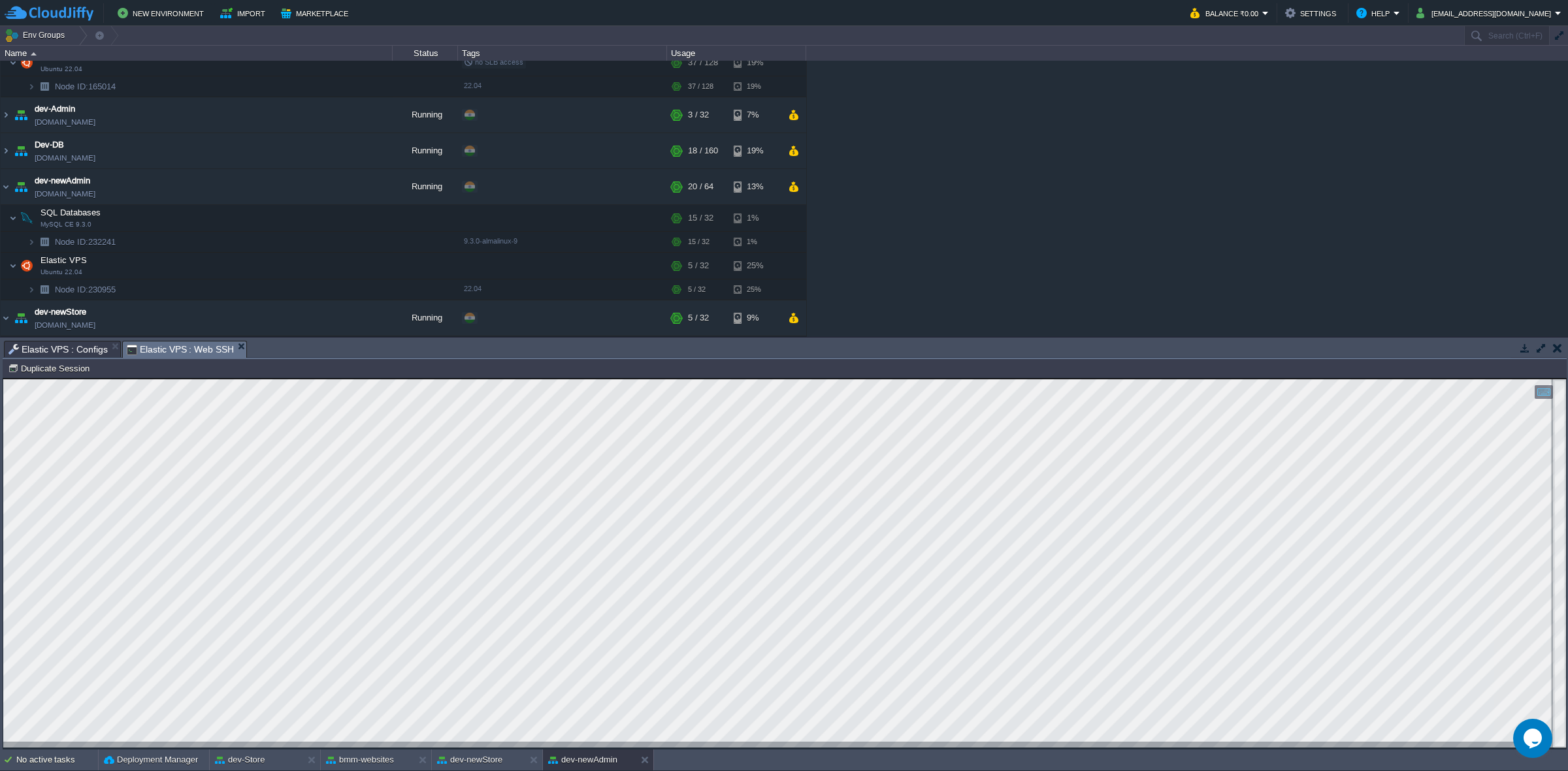
click at [181, 346] on span "Elastic VPS : Web SSH" at bounding box center [181, 349] width 108 height 16
